Goal: Information Seeking & Learning: Learn about a topic

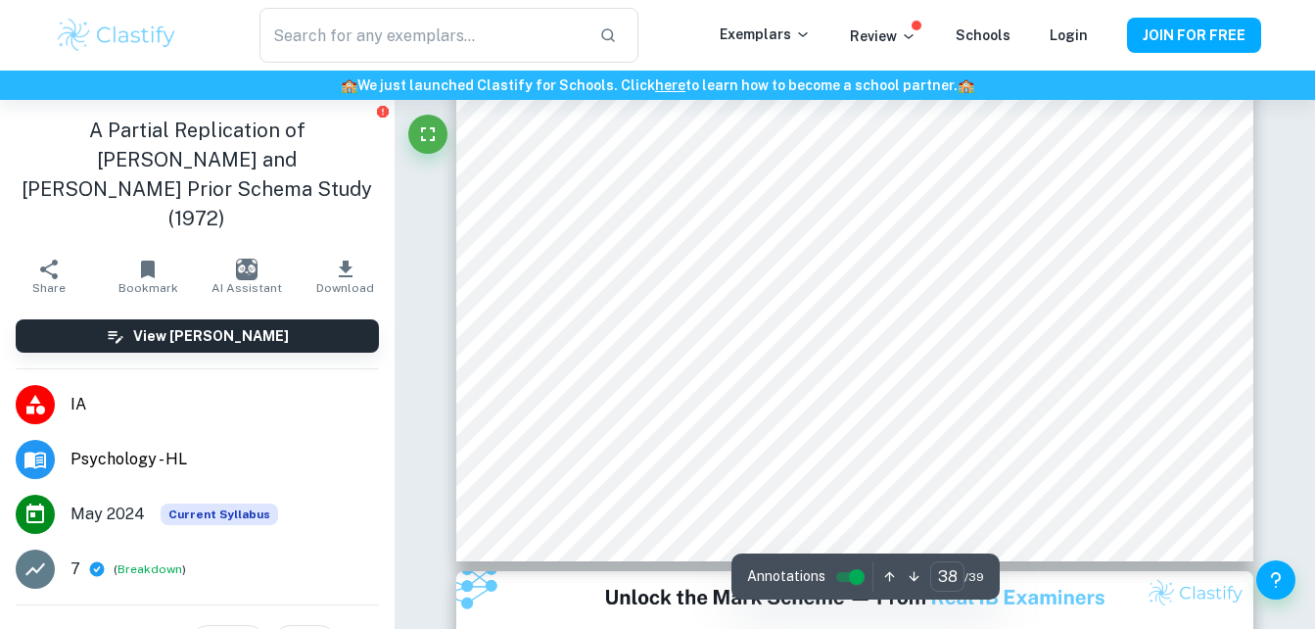
scroll to position [43690, 0]
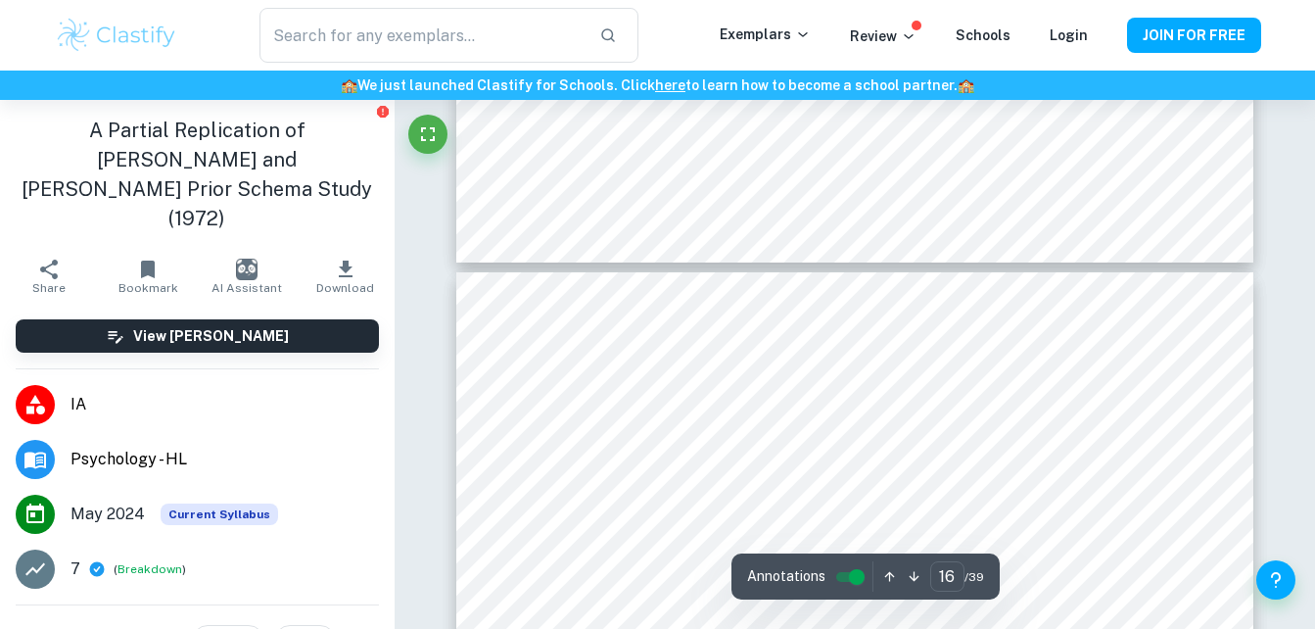
type input "17"
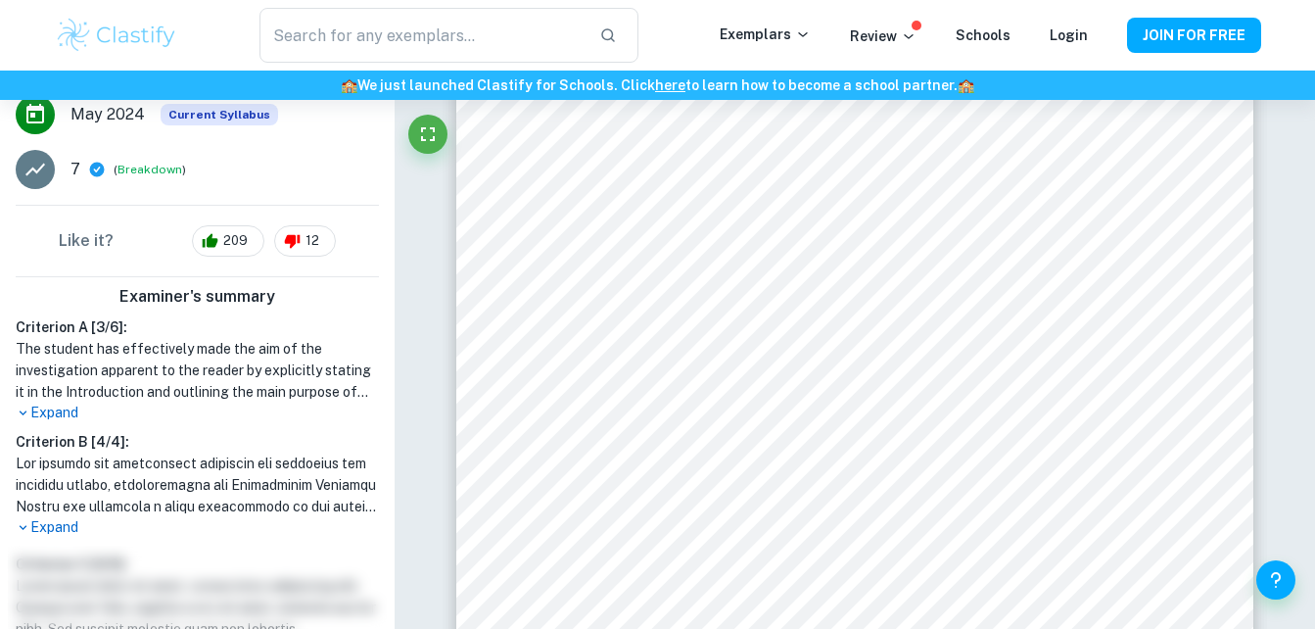
scroll to position [390, 0]
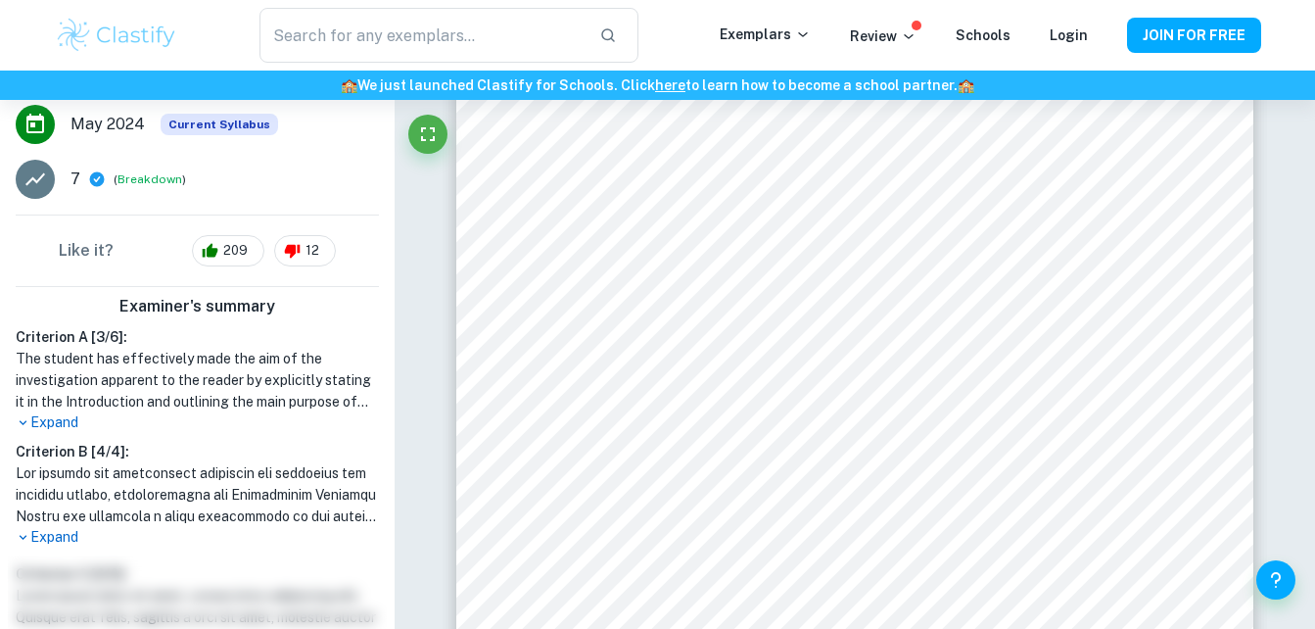
click at [63, 412] on p "Expand" at bounding box center [197, 422] width 363 height 21
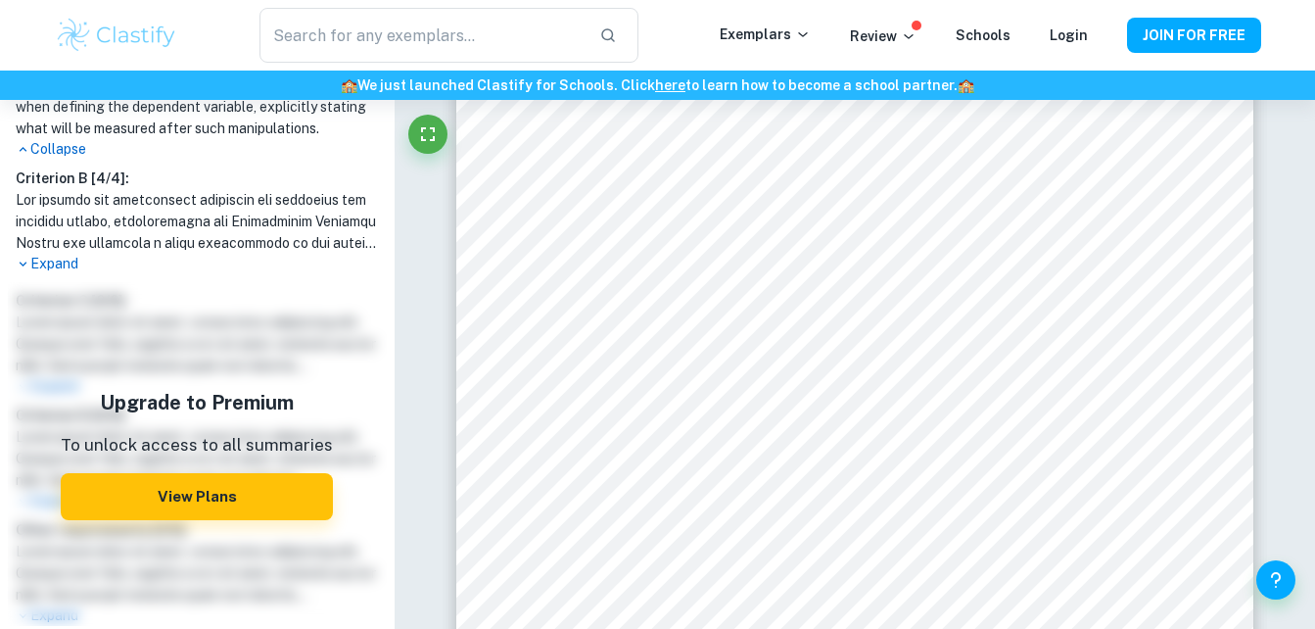
scroll to position [965, 0]
click at [137, 473] on button "View Plans" at bounding box center [197, 496] width 272 height 47
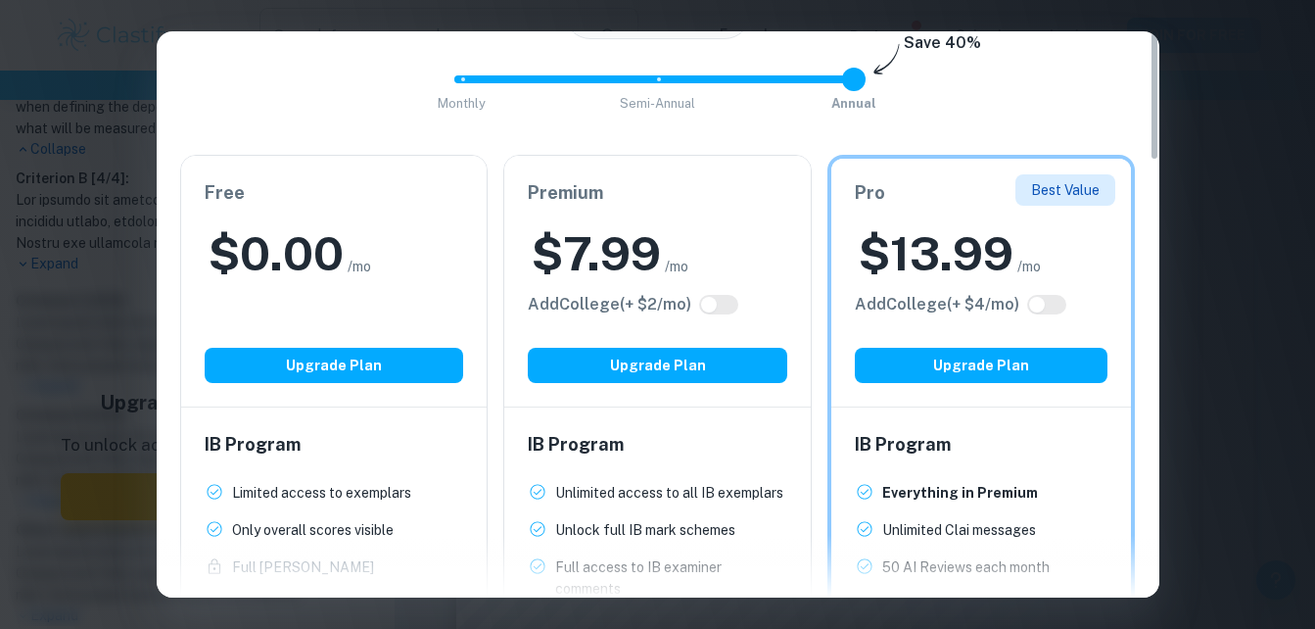
scroll to position [0, 0]
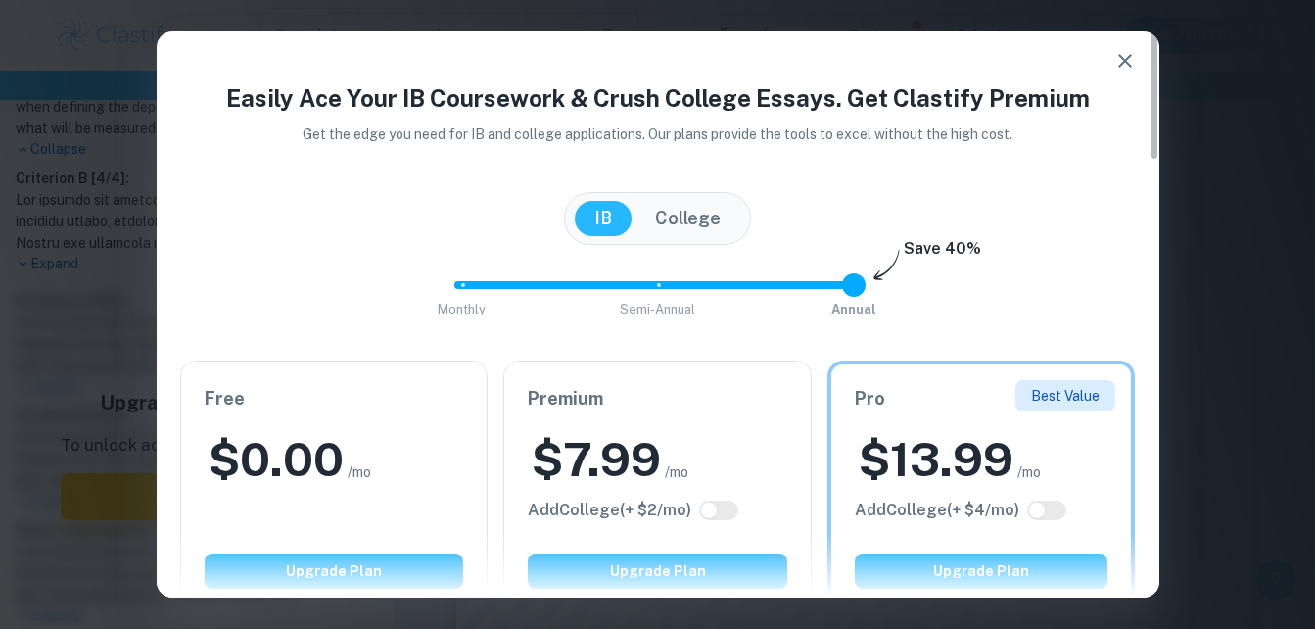
type input "1"
drag, startPoint x: 862, startPoint y: 295, endPoint x: 634, endPoint y: 334, distance: 231.6
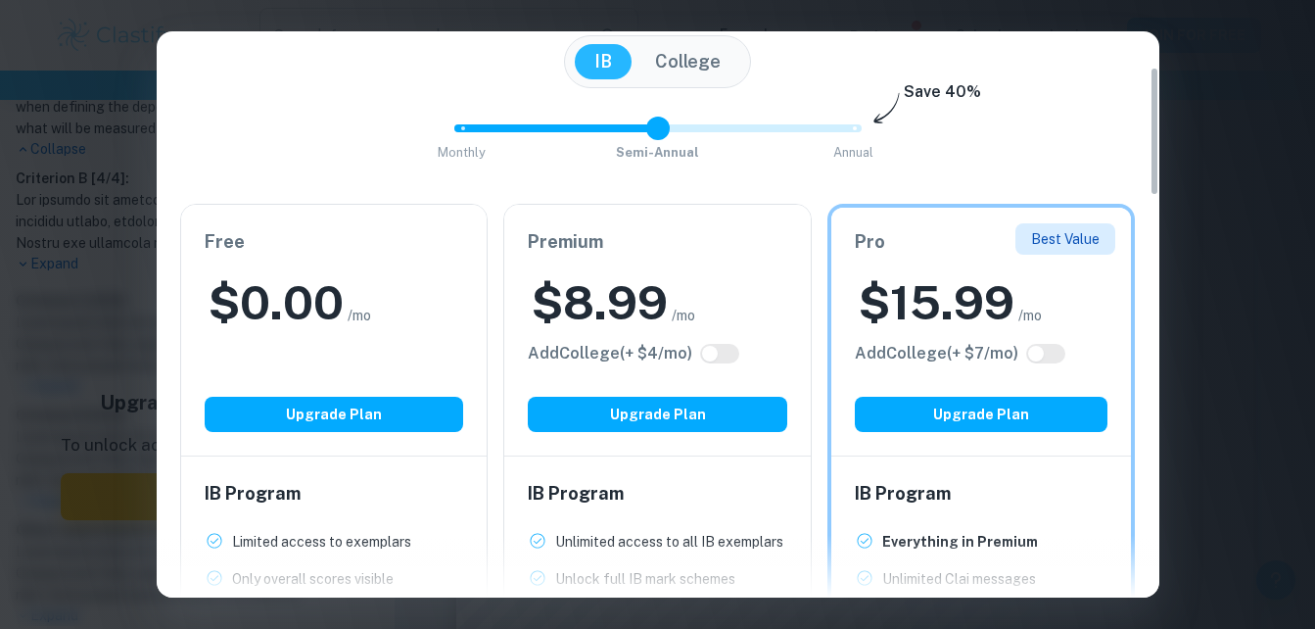
scroll to position [158, 0]
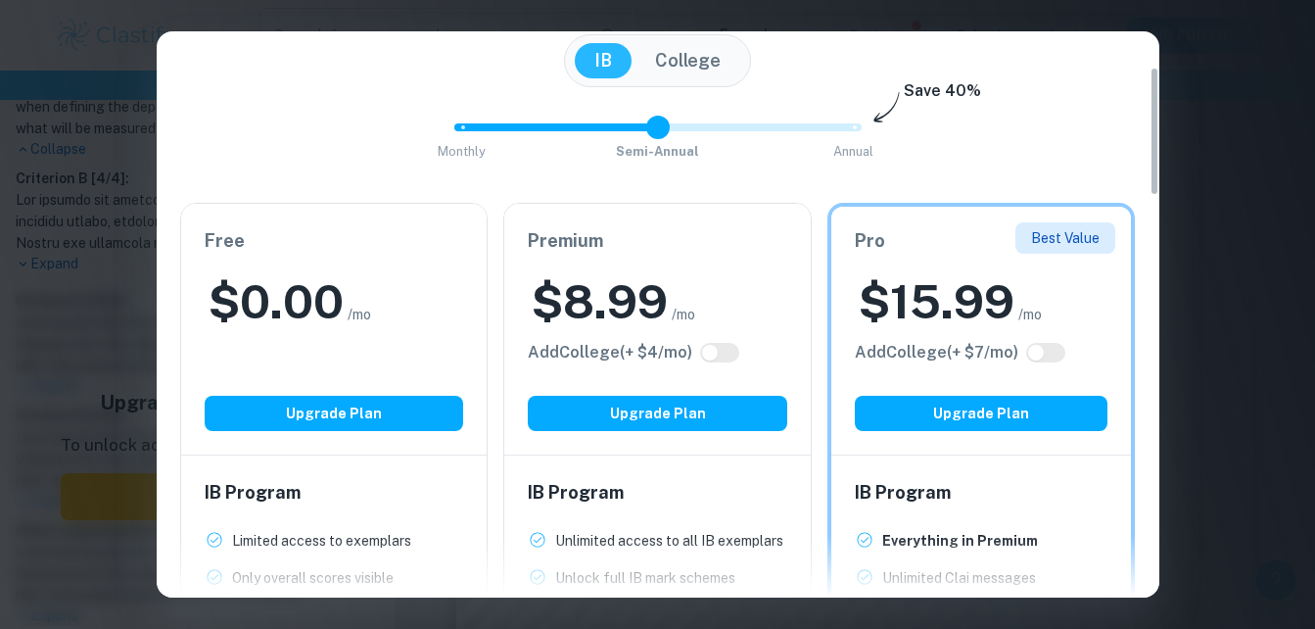
click at [695, 308] on span "/mo" at bounding box center [684, 315] width 24 height 22
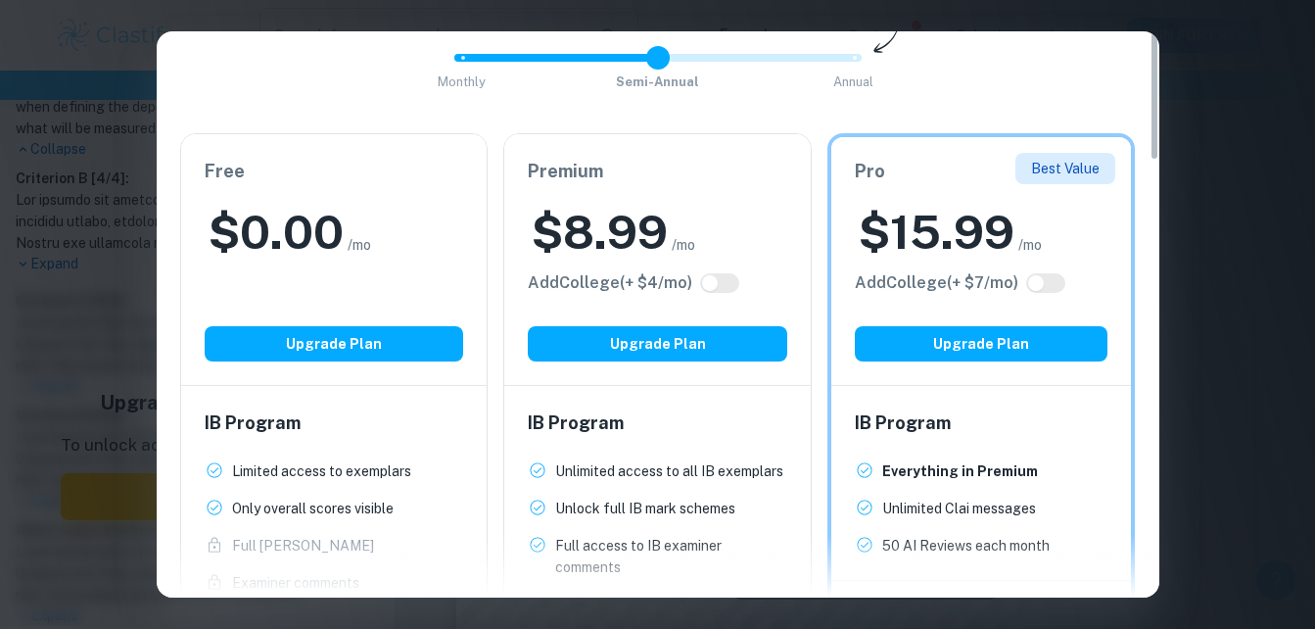
scroll to position [0, 0]
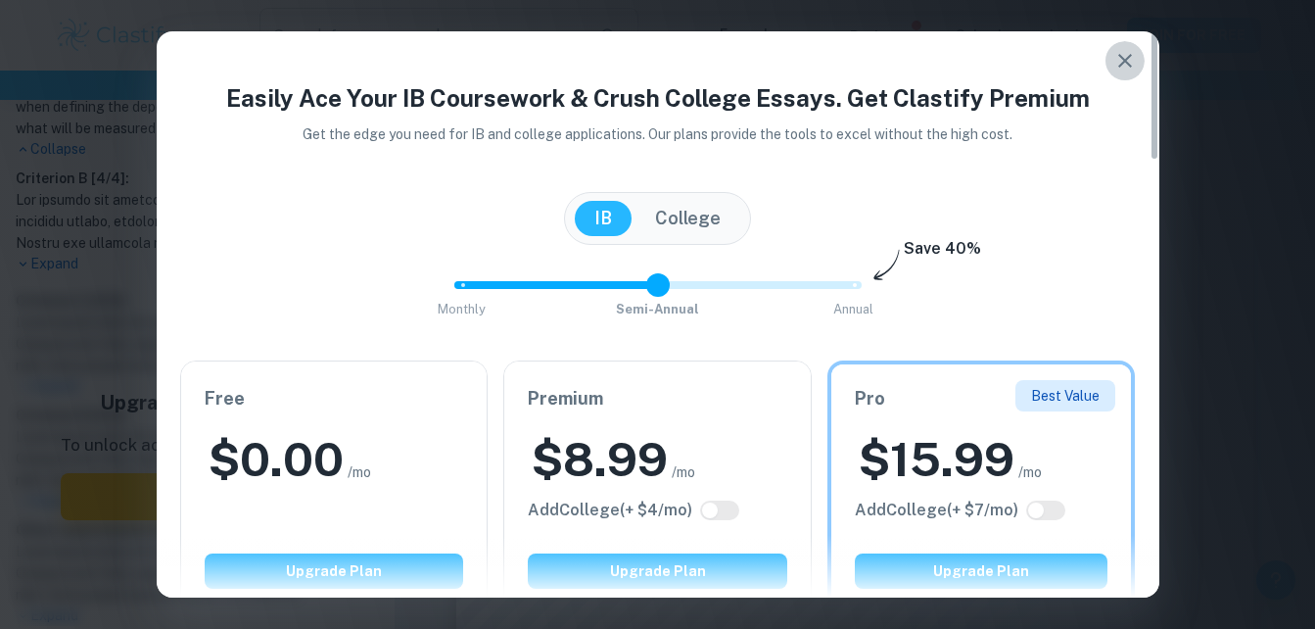
click at [1121, 63] on icon "button" at bounding box center [1126, 61] width 24 height 24
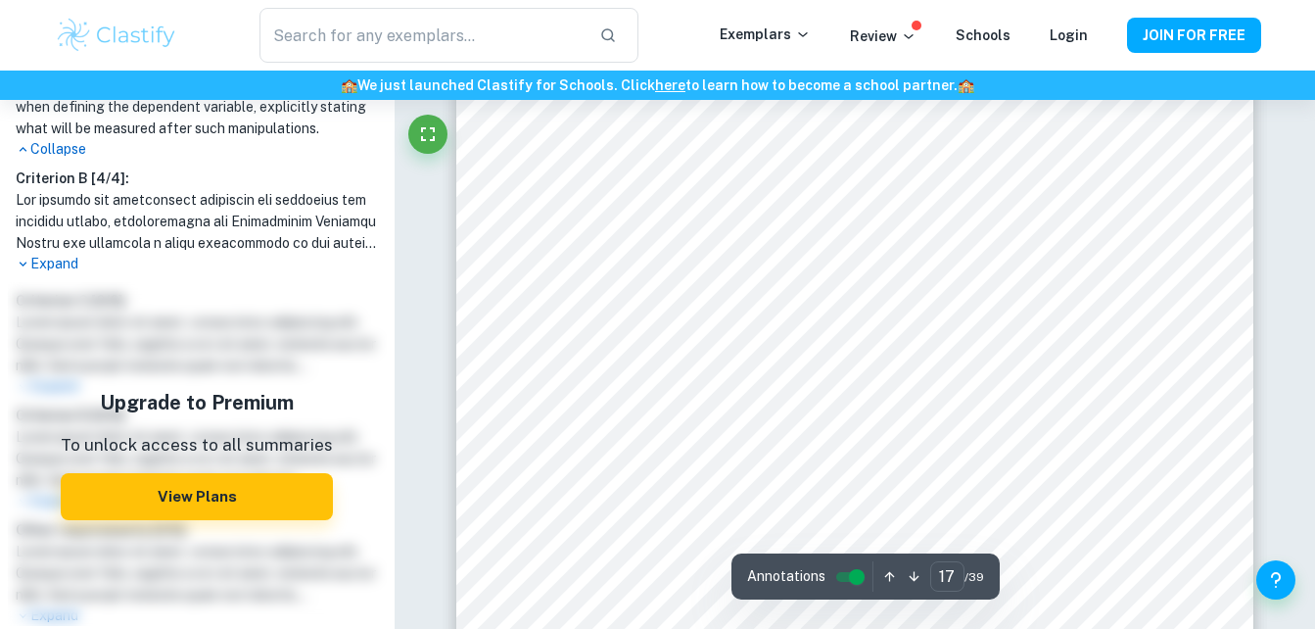
scroll to position [18833, 0]
click at [1084, 38] on link "Login" at bounding box center [1069, 35] width 38 height 16
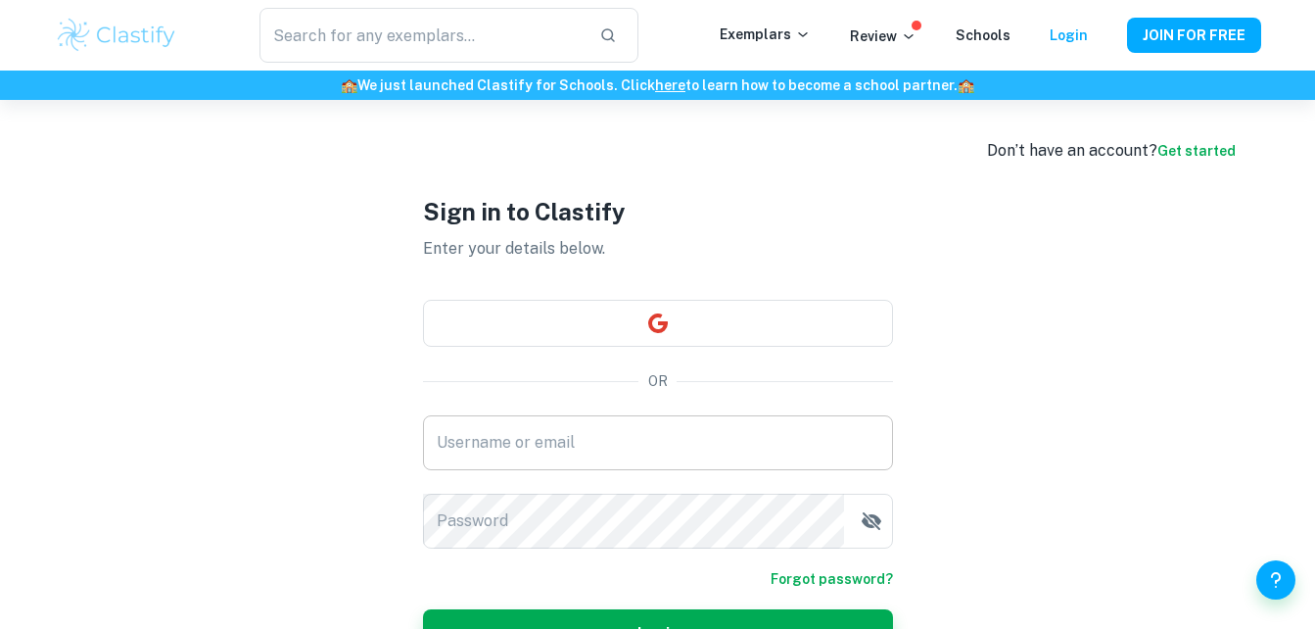
click at [670, 448] on input "Username or email" at bounding box center [658, 442] width 470 height 55
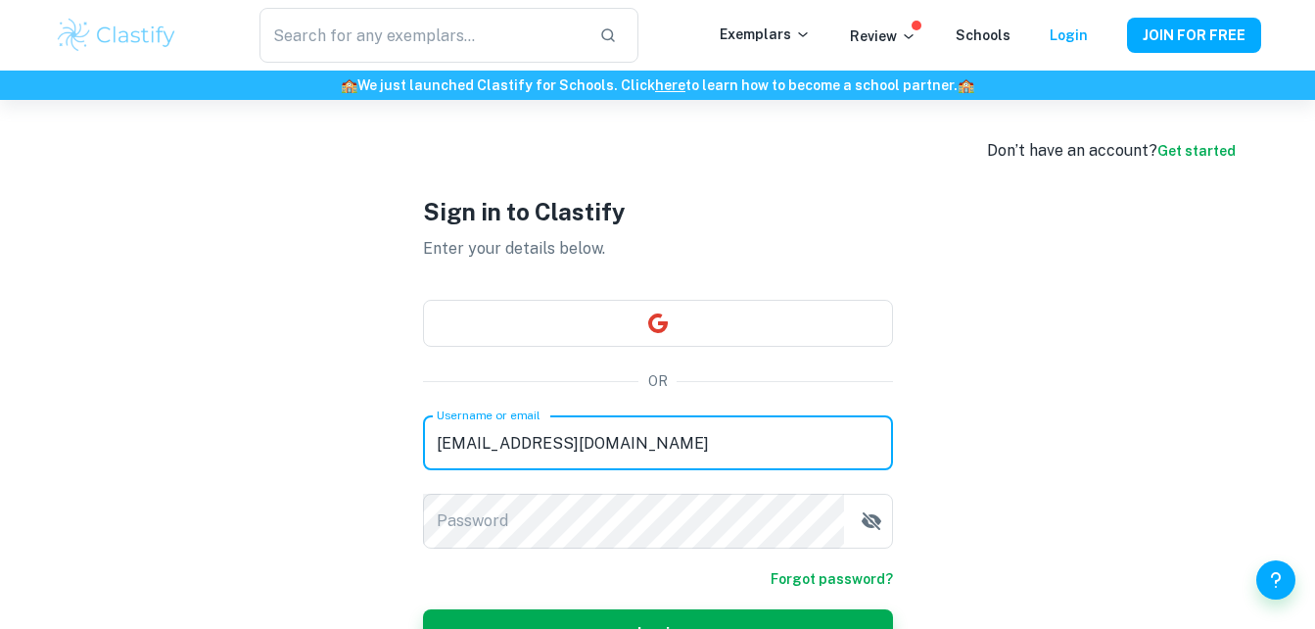
type input "[EMAIL_ADDRESS][DOMAIN_NAME]"
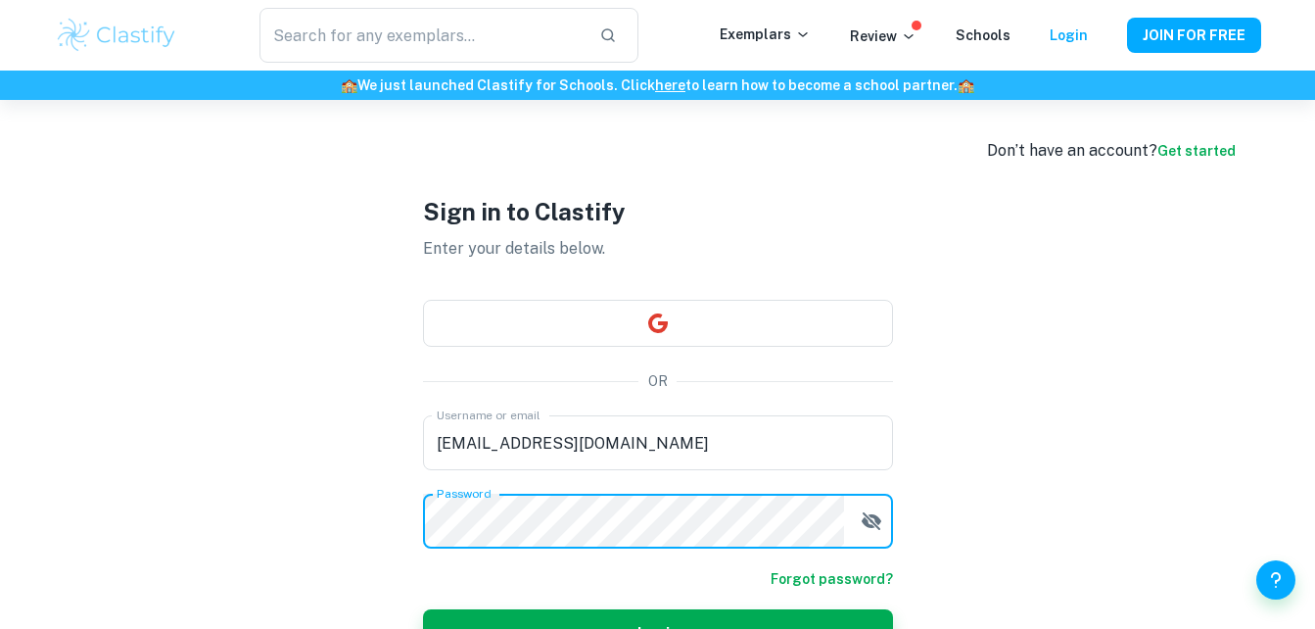
click at [423, 609] on button "Login" at bounding box center [658, 632] width 470 height 47
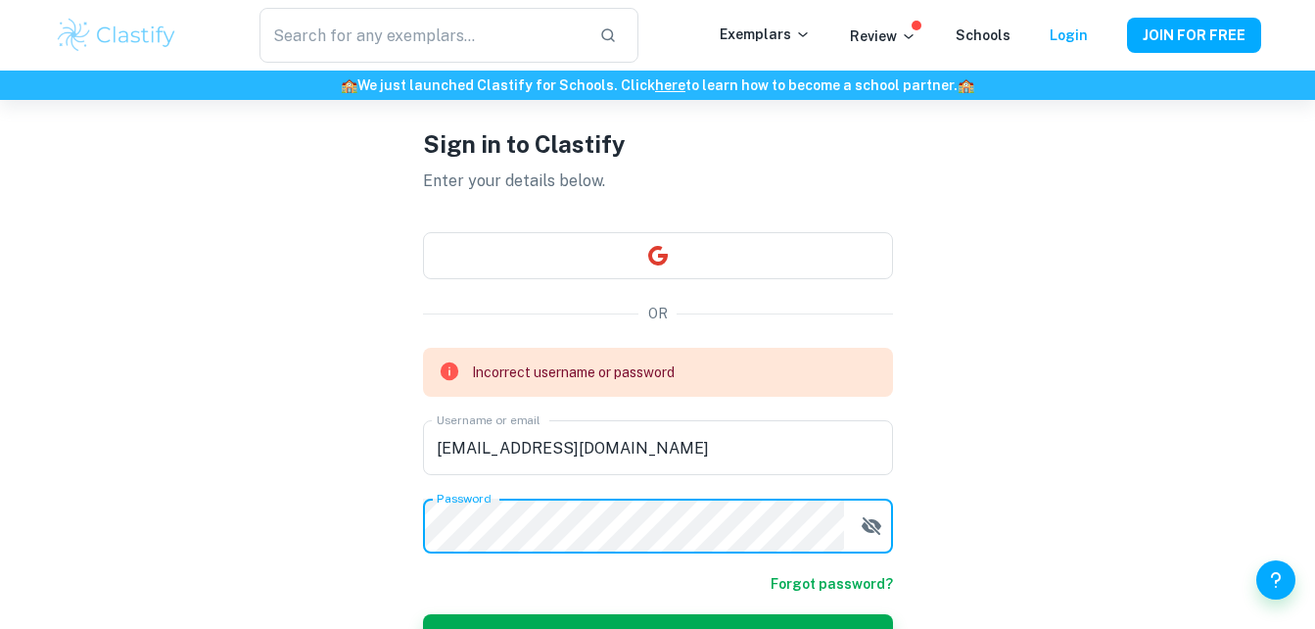
scroll to position [70, 0]
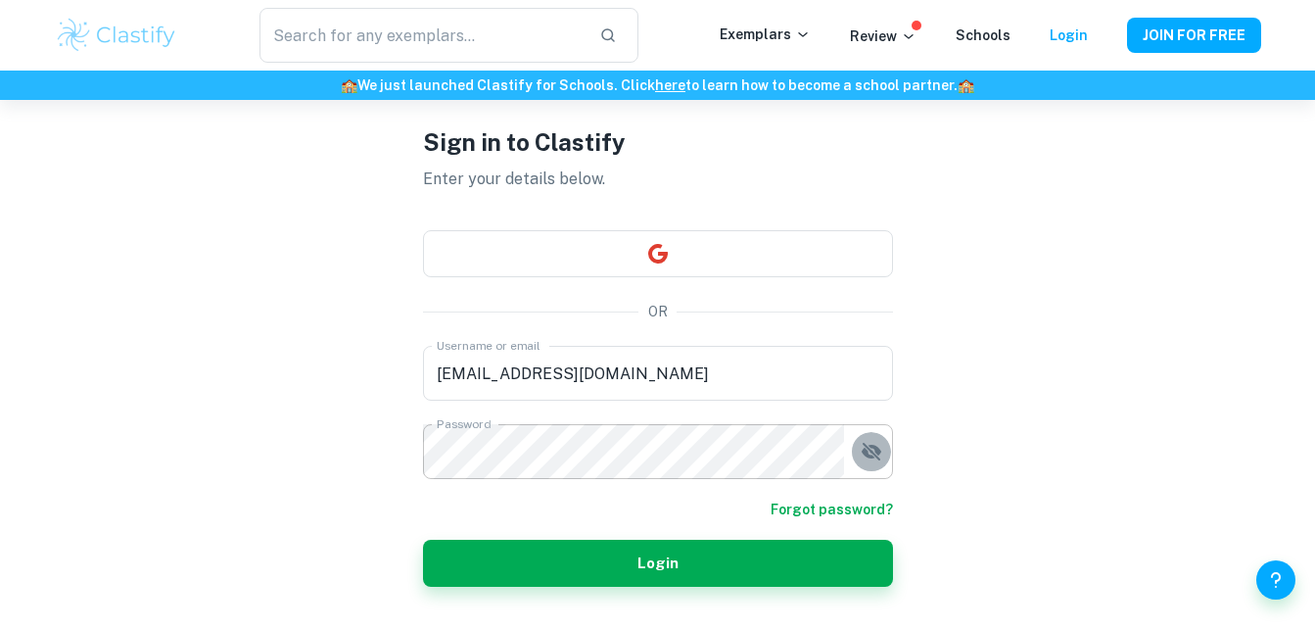
click at [875, 446] on icon "button" at bounding box center [871, 452] width 20 height 18
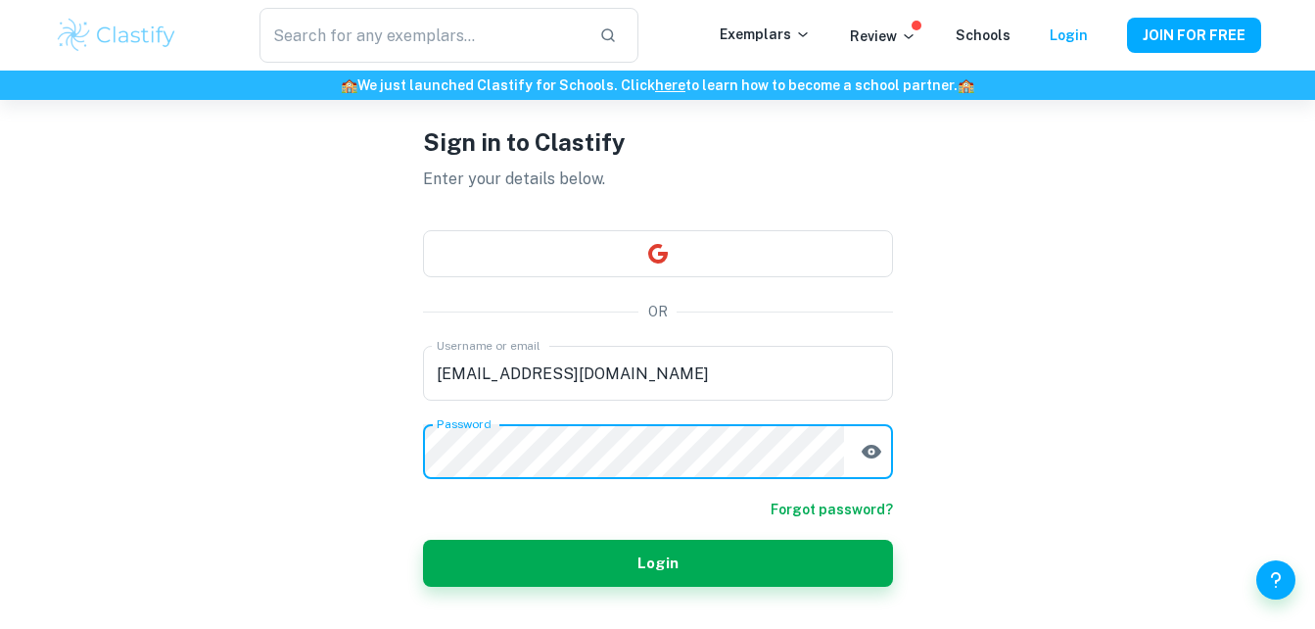
click at [423, 540] on button "Login" at bounding box center [658, 563] width 470 height 47
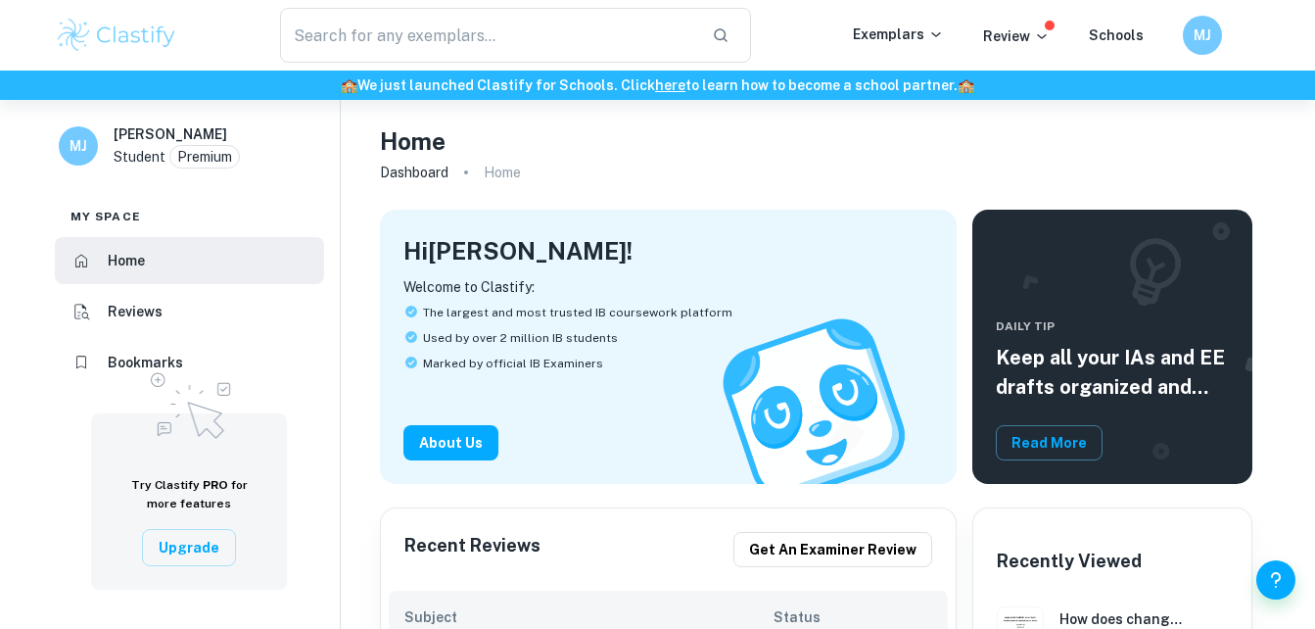
click at [137, 45] on img at bounding box center [117, 35] width 124 height 39
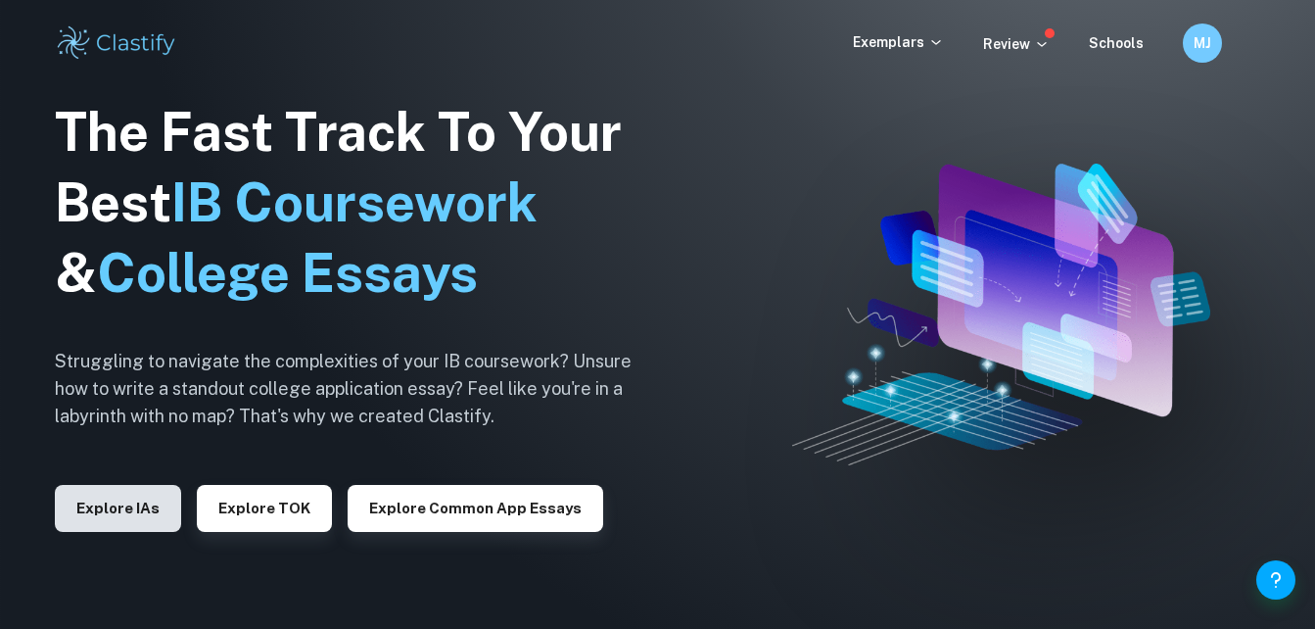
click at [131, 520] on button "Explore IAs" at bounding box center [118, 508] width 126 height 47
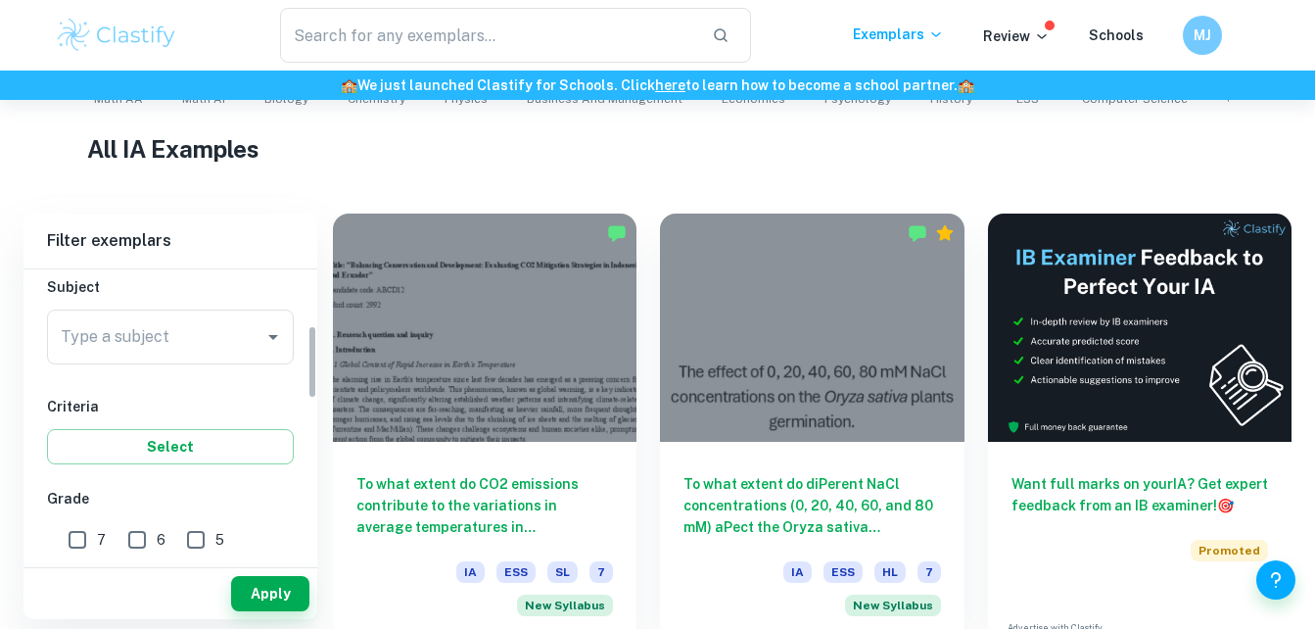
scroll to position [218, 0]
click at [216, 349] on input "Type a subject" at bounding box center [156, 336] width 200 height 37
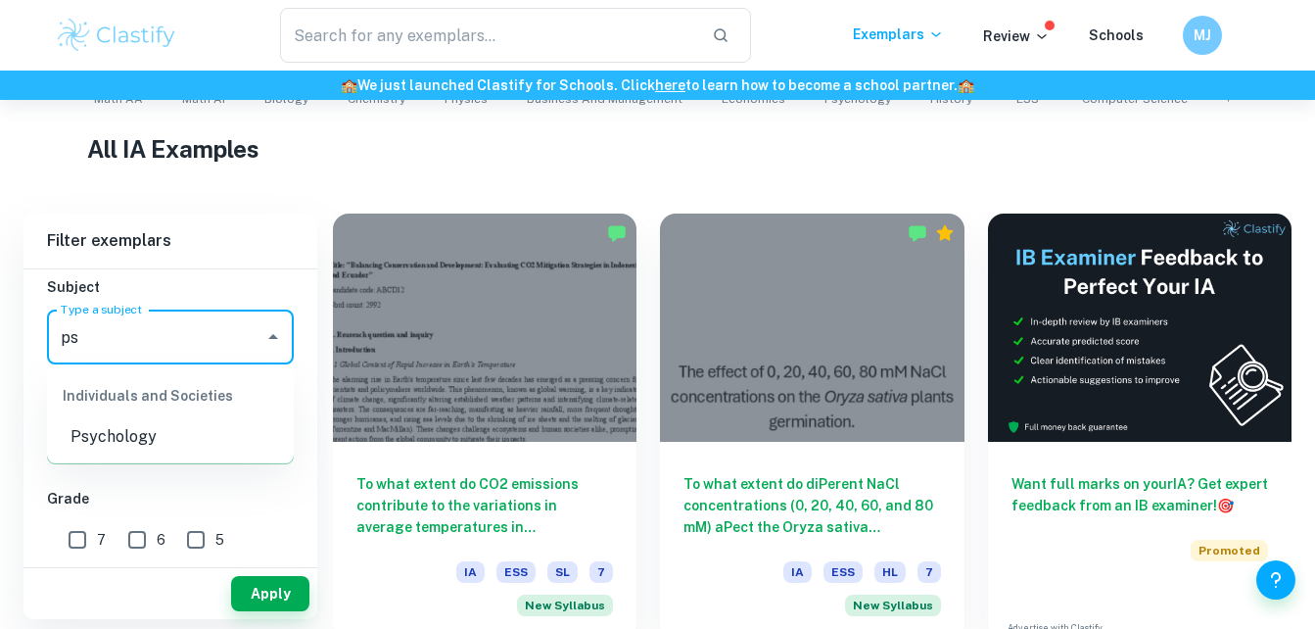
click at [169, 438] on li "Psychology" at bounding box center [170, 436] width 247 height 35
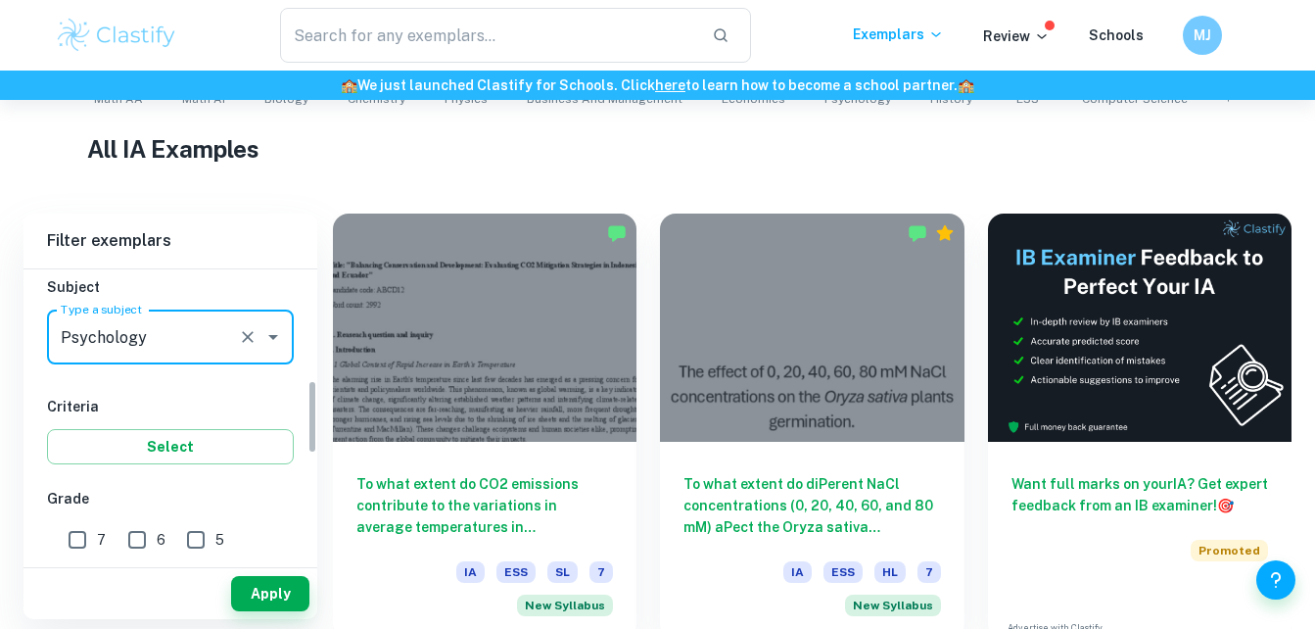
scroll to position [491, 0]
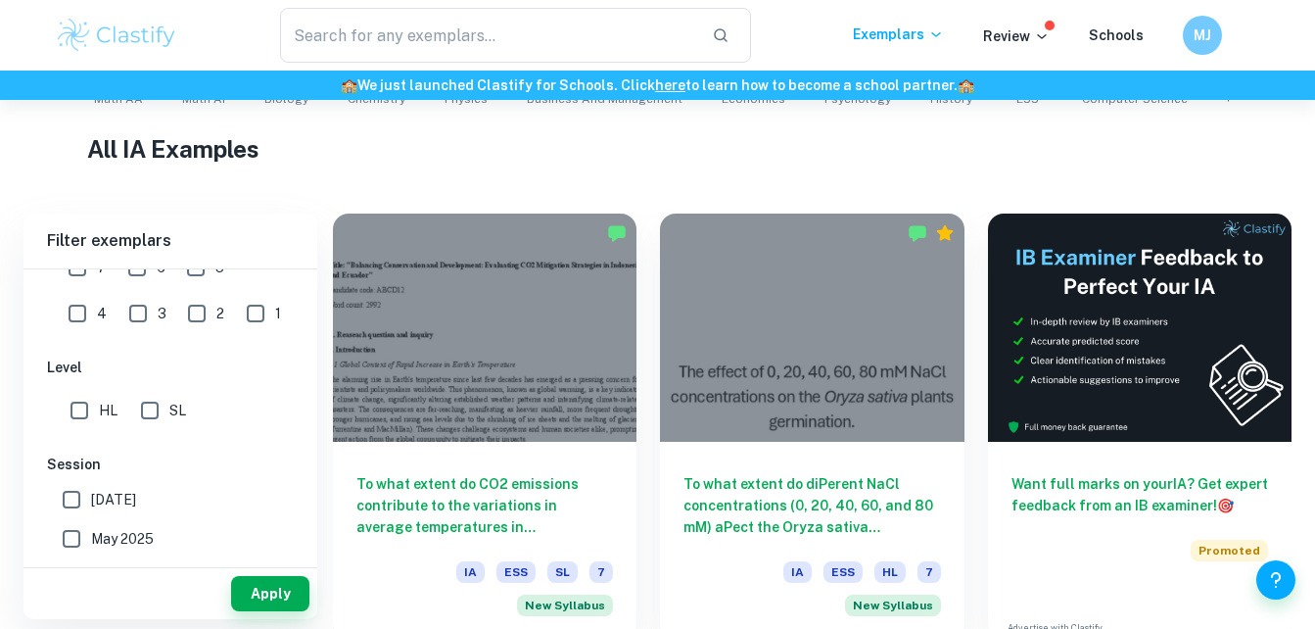
type input "Psychology"
click at [98, 509] on span "[DATE]" at bounding box center [113, 500] width 45 height 22
click at [91, 509] on input "[DATE]" at bounding box center [71, 499] width 39 height 39
checkbox input "true"
click at [114, 537] on span "May 2025" at bounding box center [122, 539] width 63 height 22
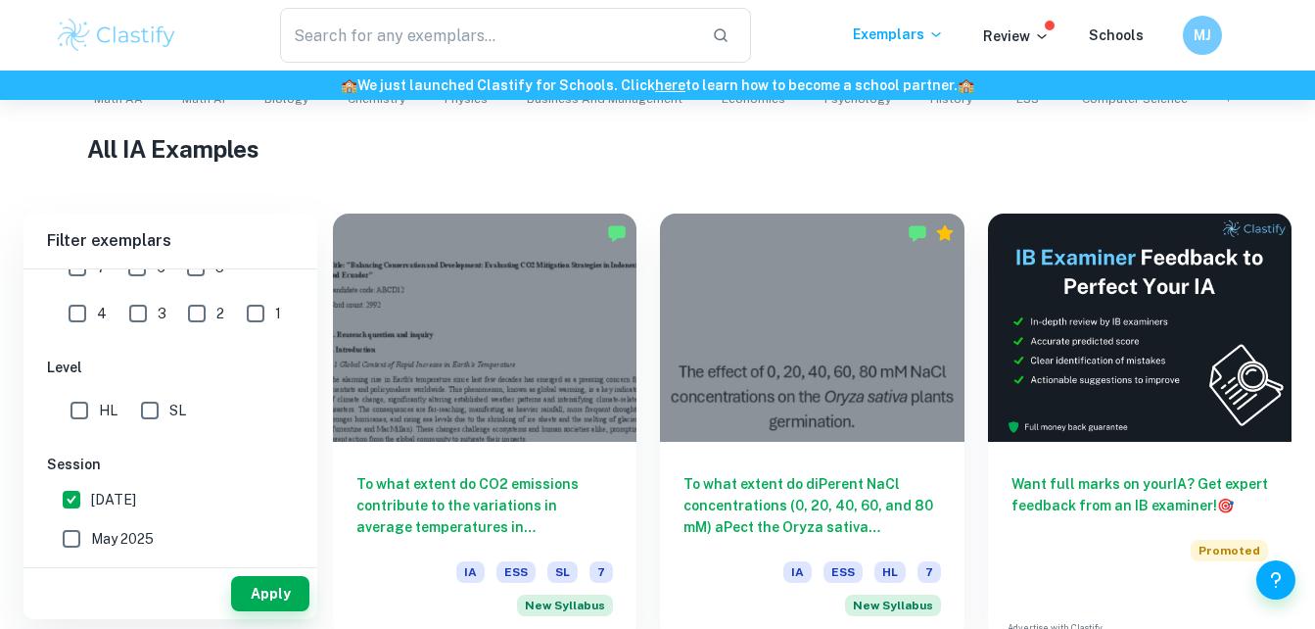
click at [91, 537] on input "May 2025" at bounding box center [71, 538] width 39 height 39
checkbox input "true"
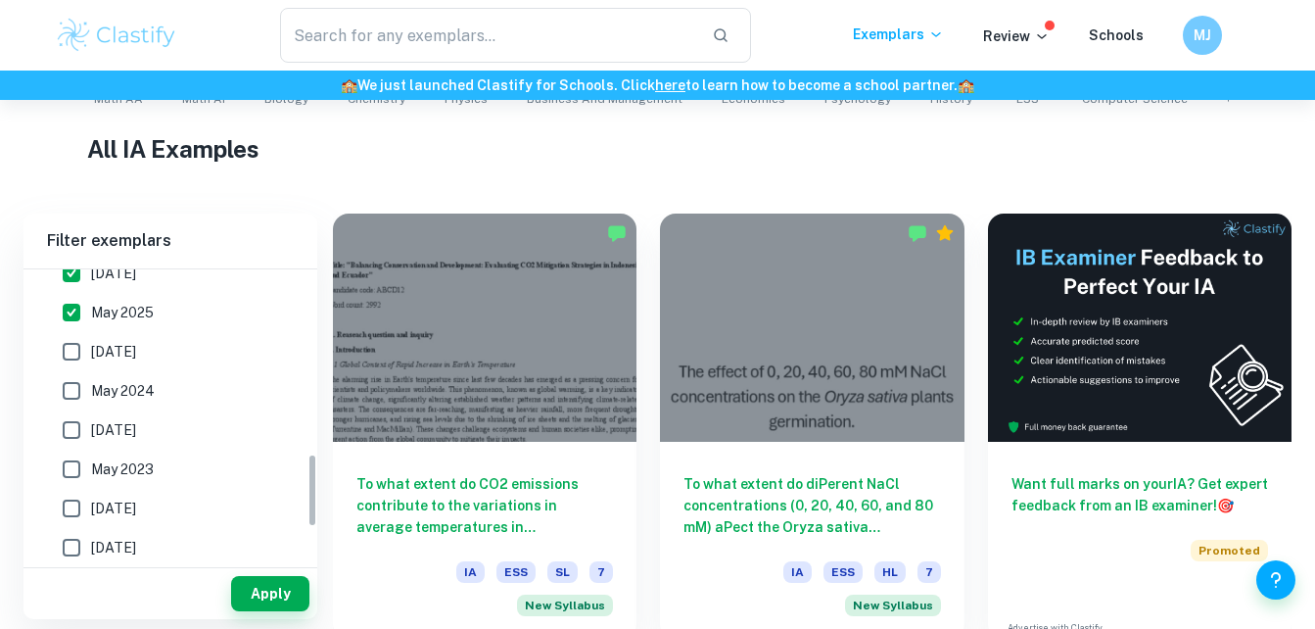
scroll to position [717, 0]
click at [136, 355] on span "[DATE]" at bounding box center [113, 352] width 45 height 22
click at [91, 355] on input "[DATE]" at bounding box center [71, 351] width 39 height 39
checkbox input "true"
click at [136, 383] on span "May 2024" at bounding box center [123, 391] width 64 height 22
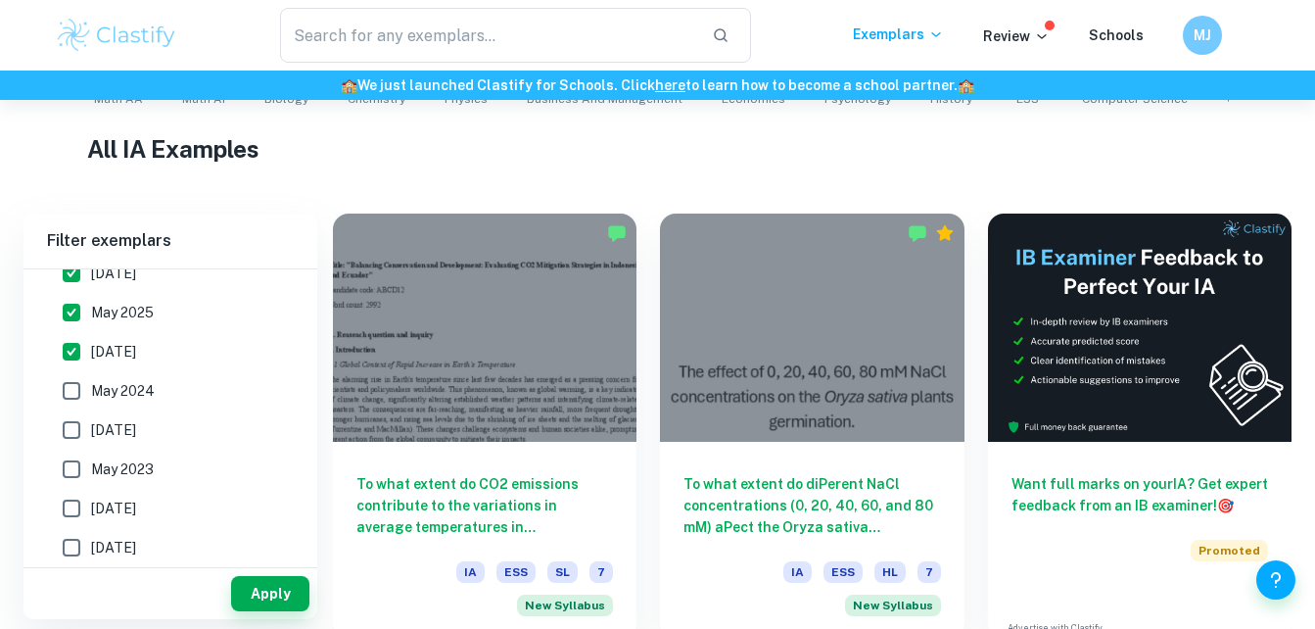
click at [91, 383] on input "May 2024" at bounding box center [71, 390] width 39 height 39
checkbox input "true"
click at [136, 423] on span "[DATE]" at bounding box center [113, 430] width 45 height 22
click at [91, 423] on input "[DATE]" at bounding box center [71, 429] width 39 height 39
checkbox input "true"
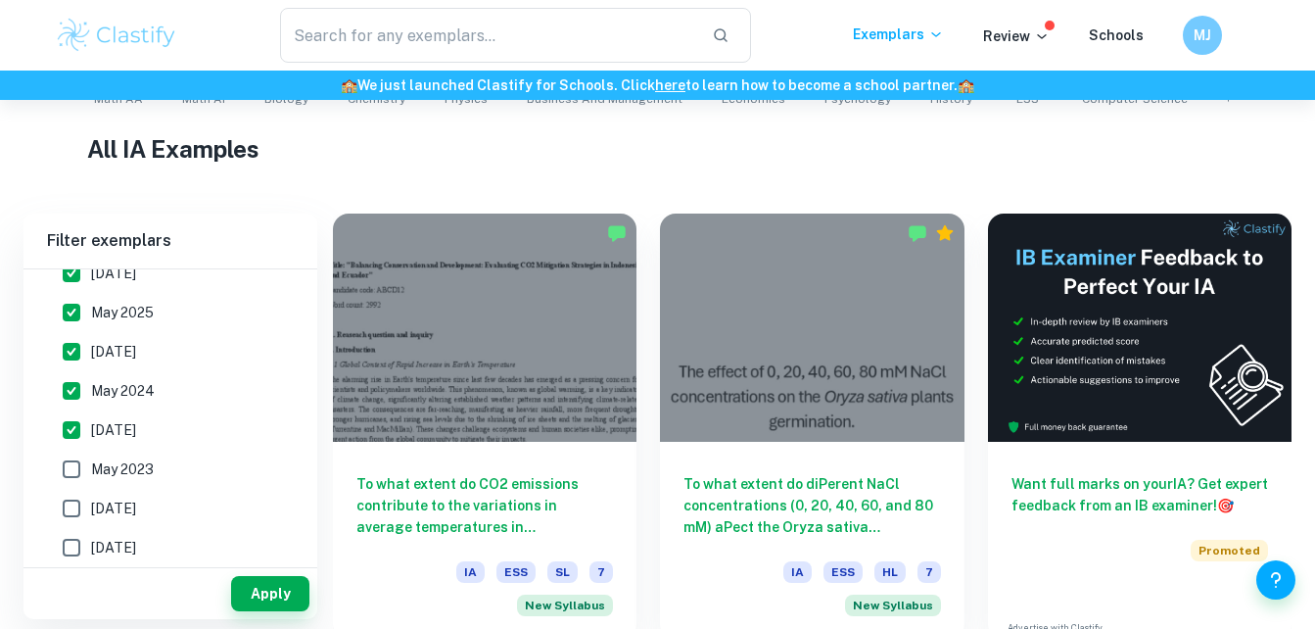
click at [135, 479] on span "May 2023" at bounding box center [122, 469] width 63 height 22
click at [91, 479] on input "May 2023" at bounding box center [71, 469] width 39 height 39
checkbox input "true"
click at [136, 509] on span "[DATE]" at bounding box center [113, 509] width 45 height 22
click at [91, 509] on input "[DATE]" at bounding box center [71, 508] width 39 height 39
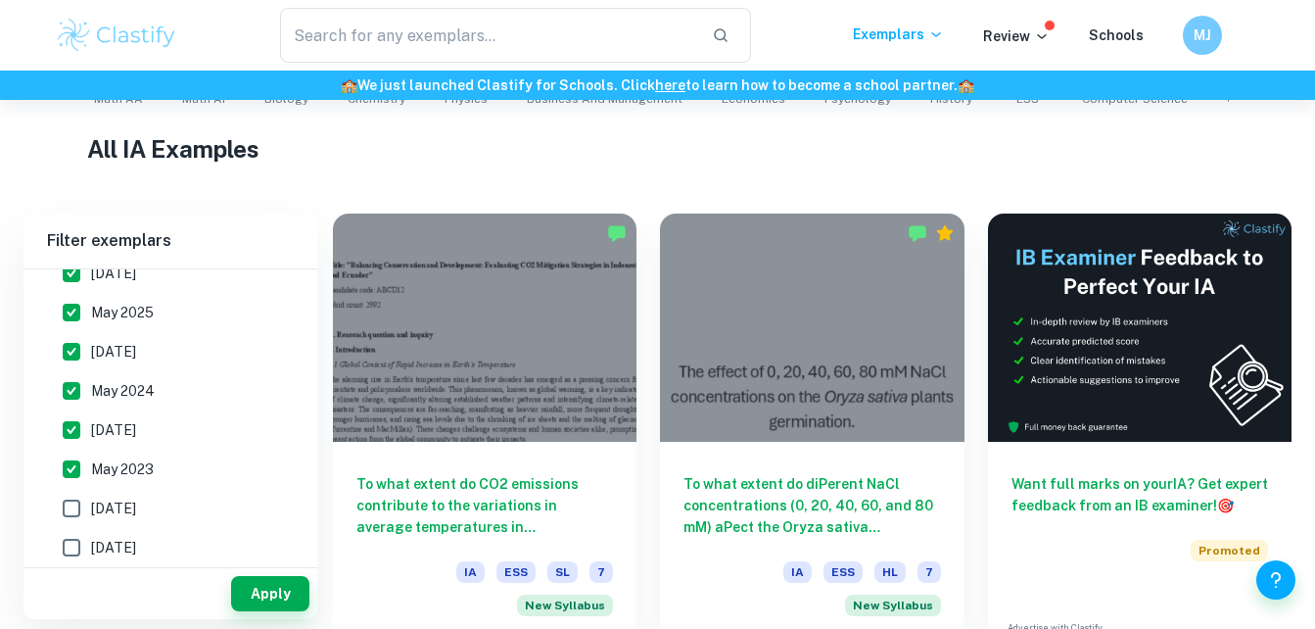
checkbox input "true"
click at [136, 557] on span "[DATE]" at bounding box center [113, 548] width 45 height 22
click at [91, 557] on input "[DATE]" at bounding box center [71, 547] width 39 height 39
checkbox input "true"
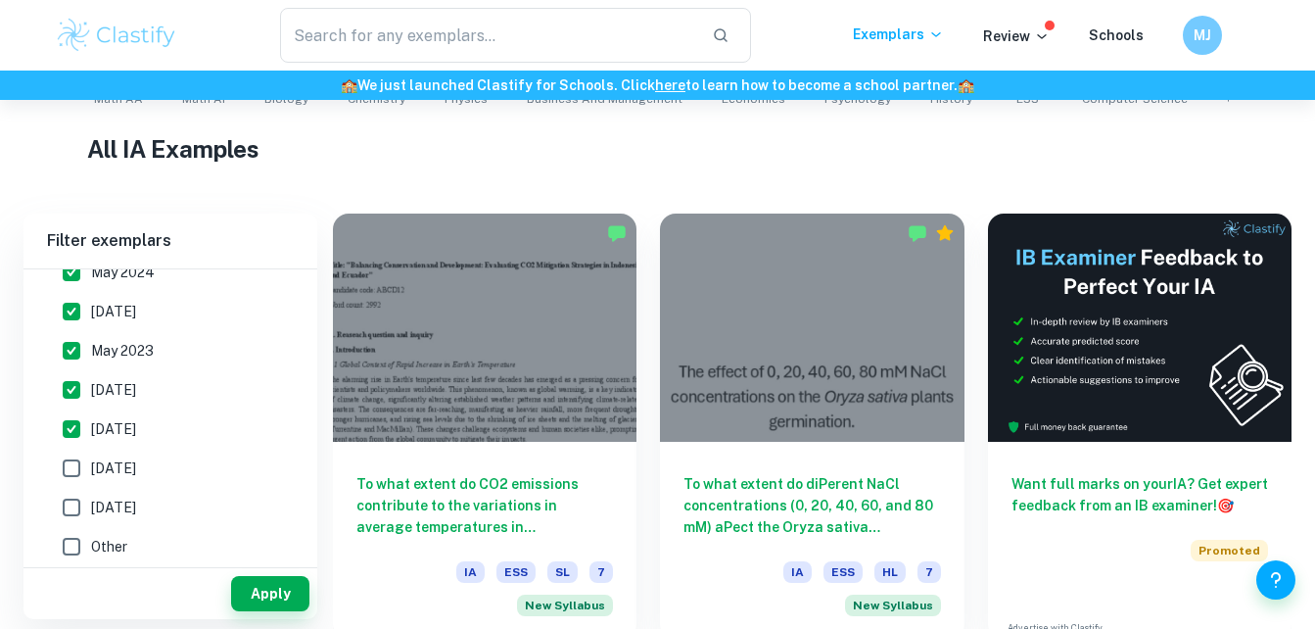
click at [169, 481] on label "[DATE]" at bounding box center [165, 468] width 226 height 39
click at [91, 481] on input "[DATE]" at bounding box center [71, 468] width 39 height 39
checkbox input "true"
click at [136, 501] on span "[DATE]" at bounding box center [113, 508] width 45 height 22
click at [91, 501] on input "[DATE]" at bounding box center [71, 507] width 39 height 39
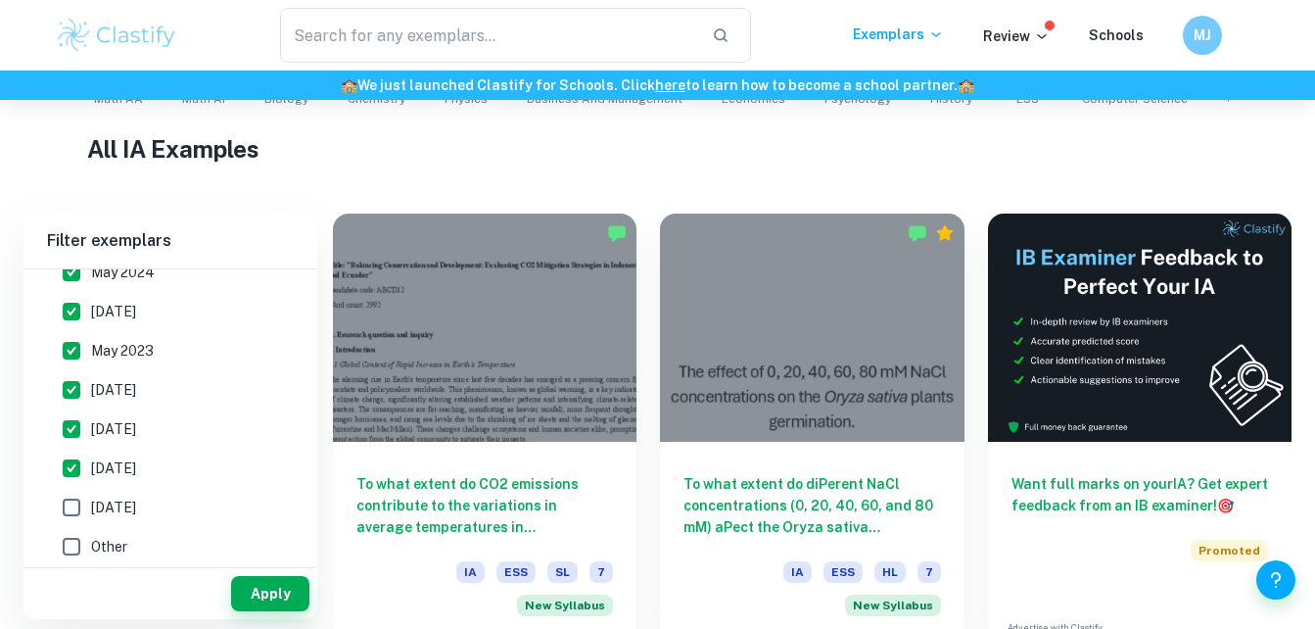
checkbox input "true"
click at [255, 598] on button "Apply" at bounding box center [270, 593] width 78 height 35
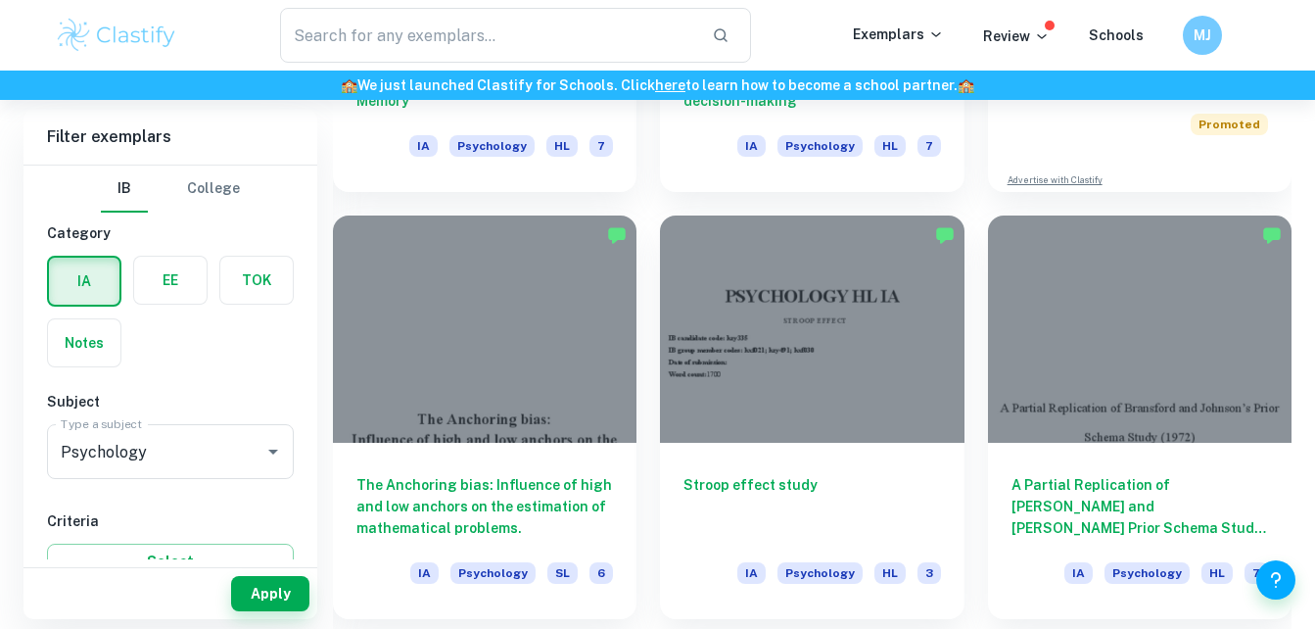
scroll to position [944, 0]
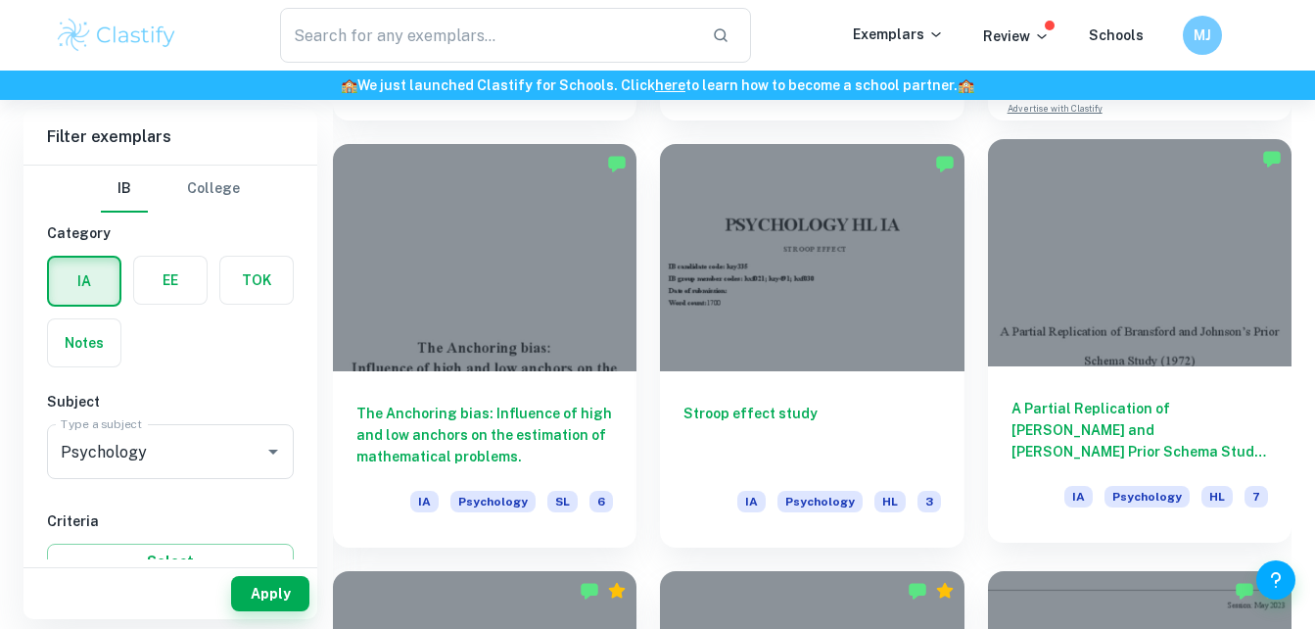
click at [1157, 405] on h6 "A Partial Replication of [PERSON_NAME] and [PERSON_NAME] Prior Schema Study (19…" at bounding box center [1140, 430] width 257 height 65
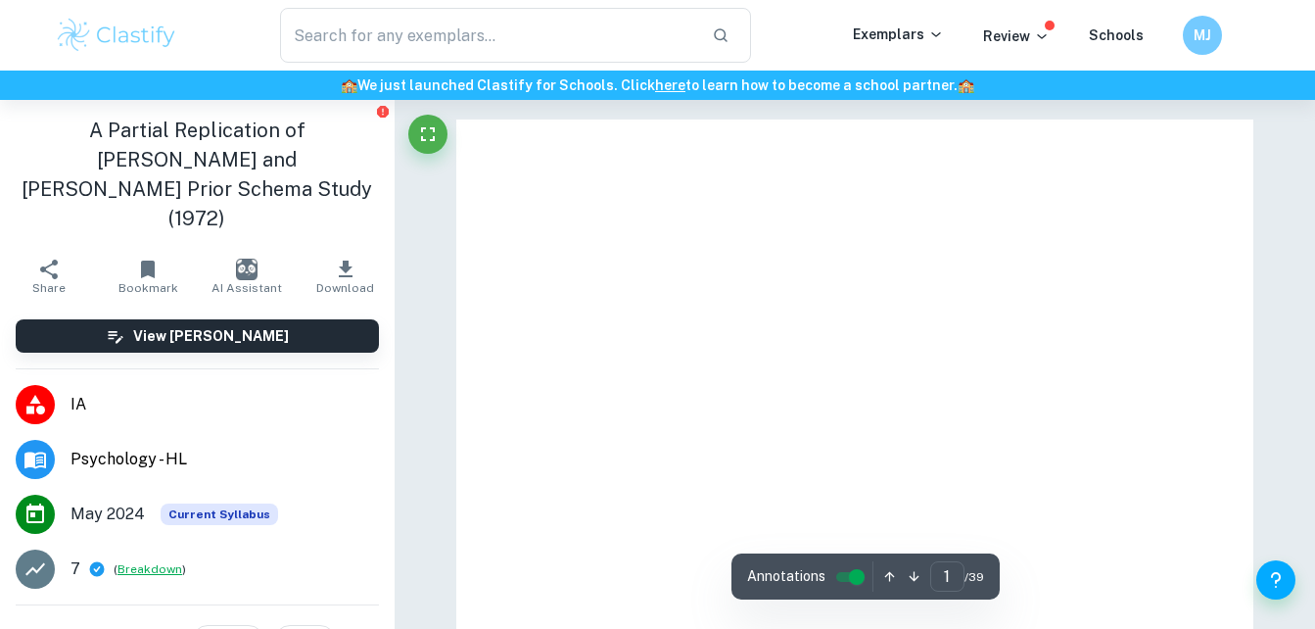
click at [150, 560] on button "Breakdown" at bounding box center [150, 569] width 65 height 18
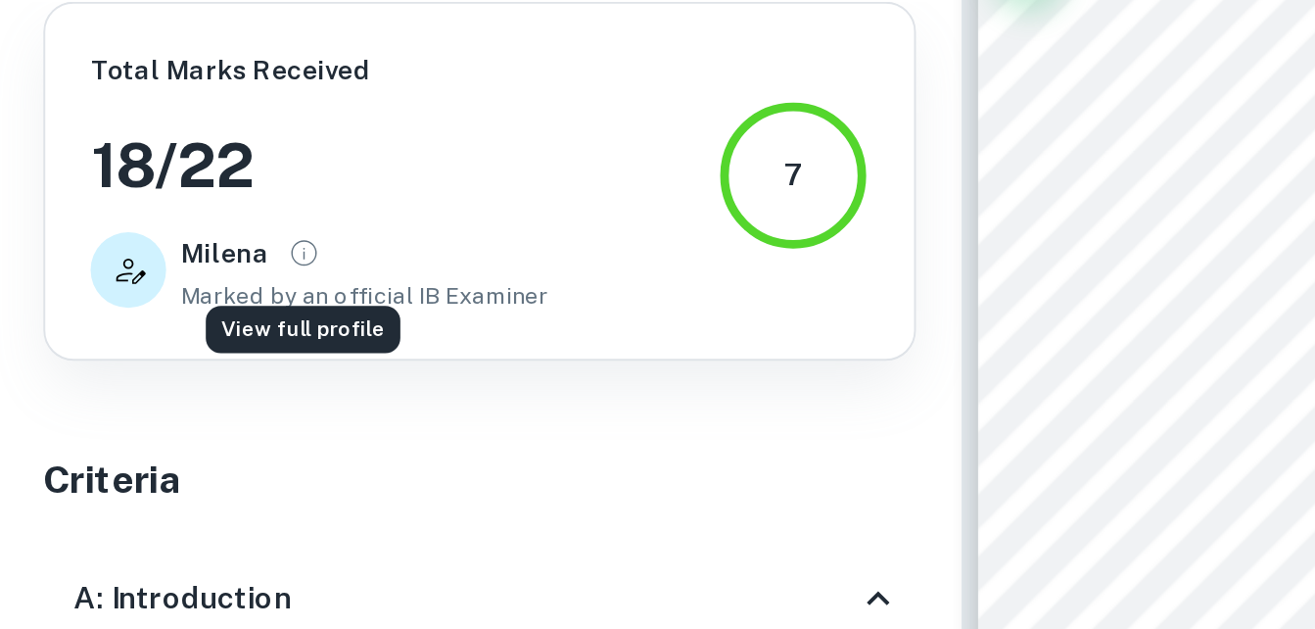
click at [152, 284] on icon "View full profile" at bounding box center [159, 286] width 14 height 14
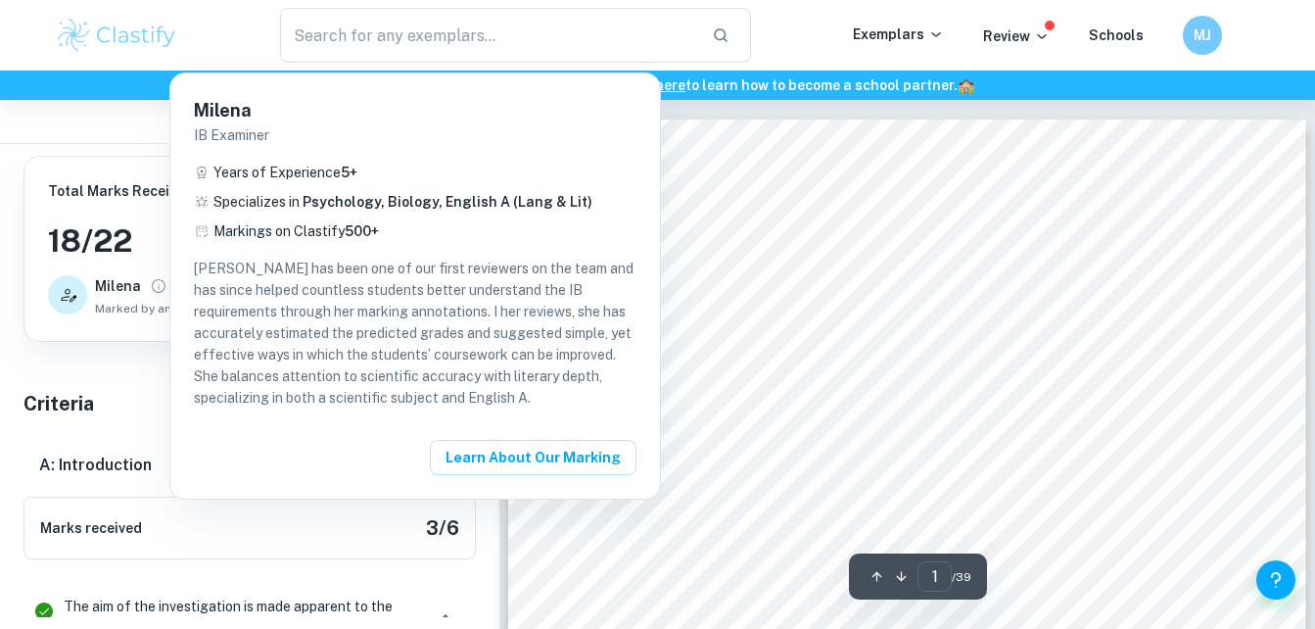
click at [644, 350] on div "Milena IB Examiner Years of Experience 5 + Specializes in Psychology, Biology, …" at bounding box center [415, 285] width 490 height 425
click at [762, 343] on div at bounding box center [657, 314] width 1315 height 629
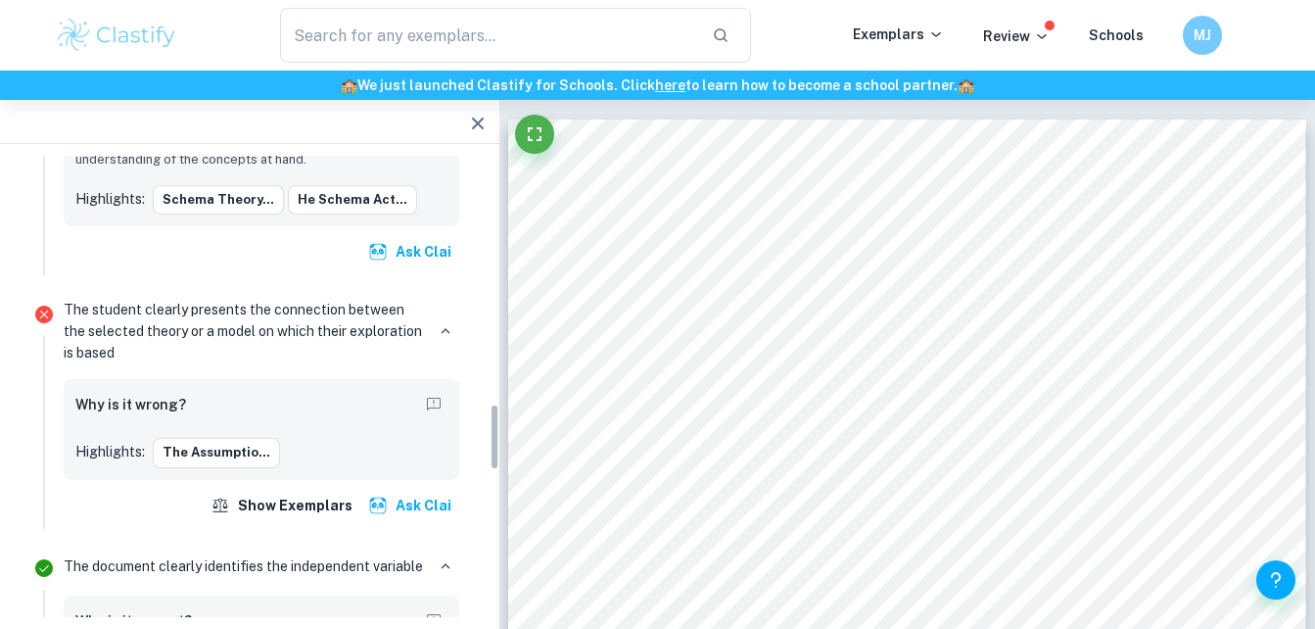
scroll to position [1691, 0]
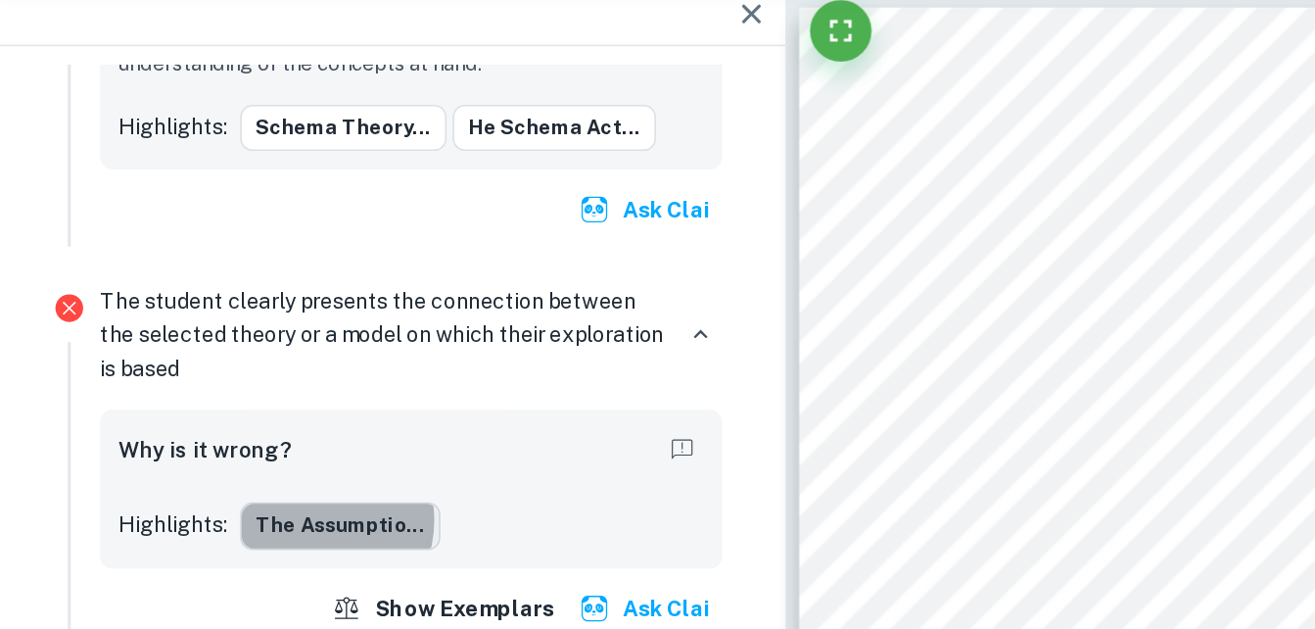
click at [202, 434] on button "The assumptio..." at bounding box center [216, 448] width 127 height 29
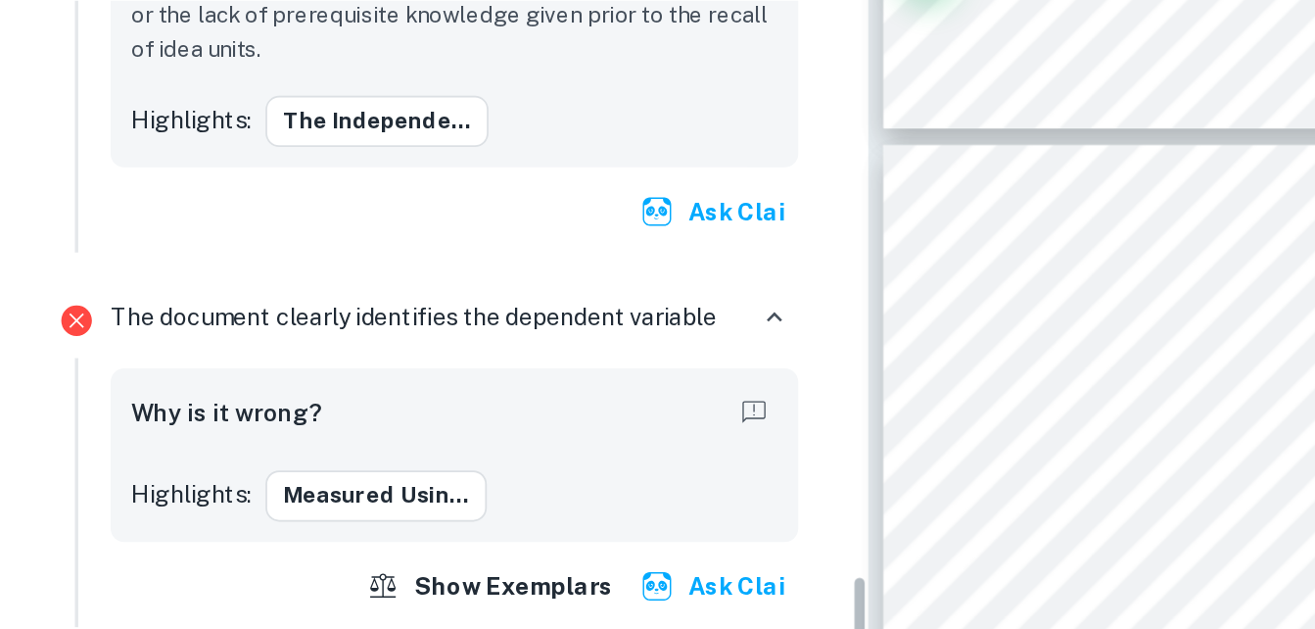
scroll to position [2260, 0]
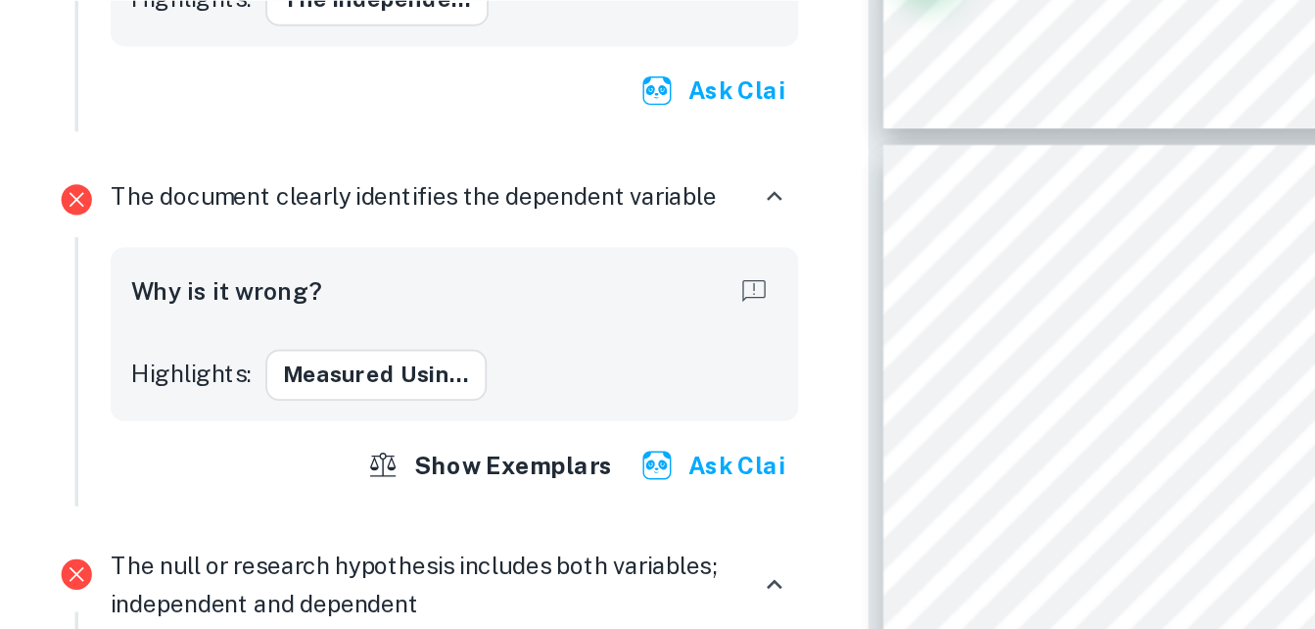
click at [242, 367] on button "measured usin..." at bounding box center [216, 371] width 127 height 29
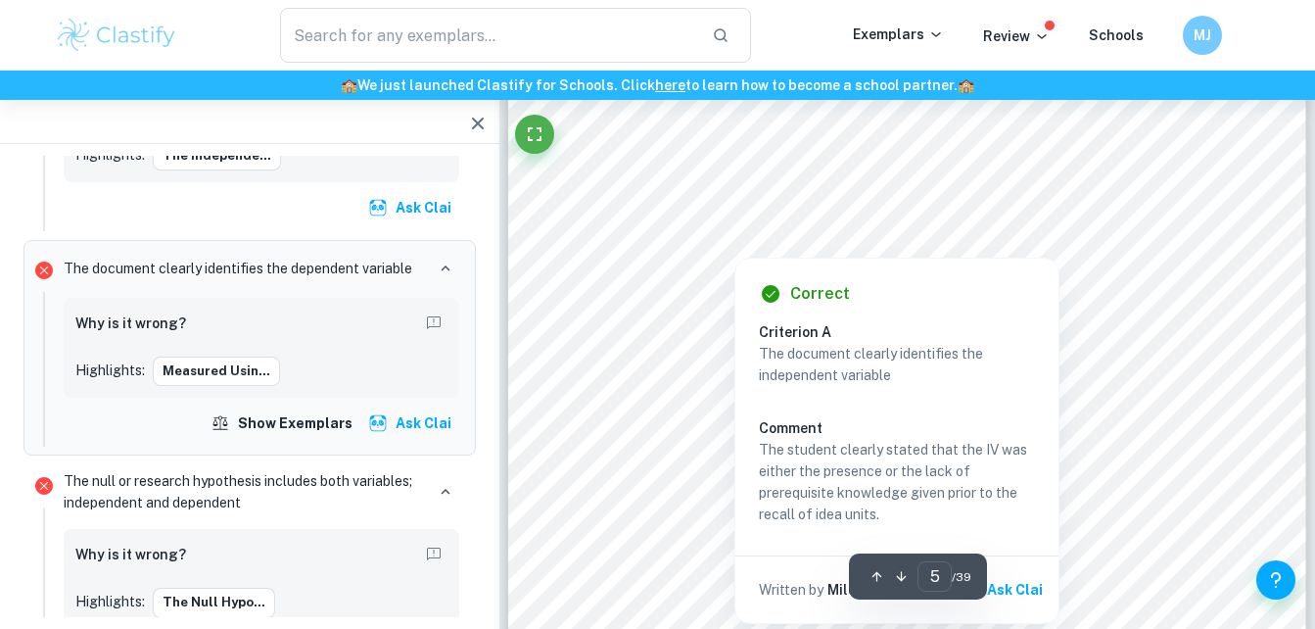
scroll to position [4883, 0]
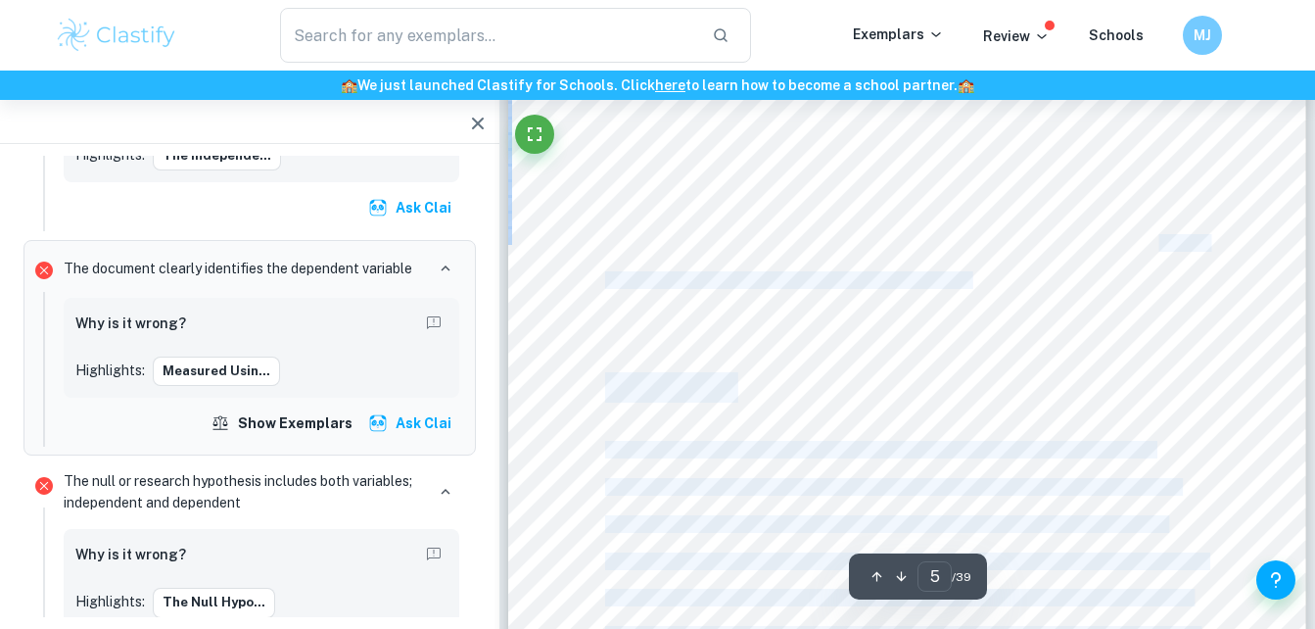
drag, startPoint x: 1158, startPoint y: 245, endPoint x: 1145, endPoint y: 290, distance: 46.8
click at [1145, 290] on div "The experimental hypothesis was that participants in the experimental group wou…" at bounding box center [907, 478] width 798 height 1127
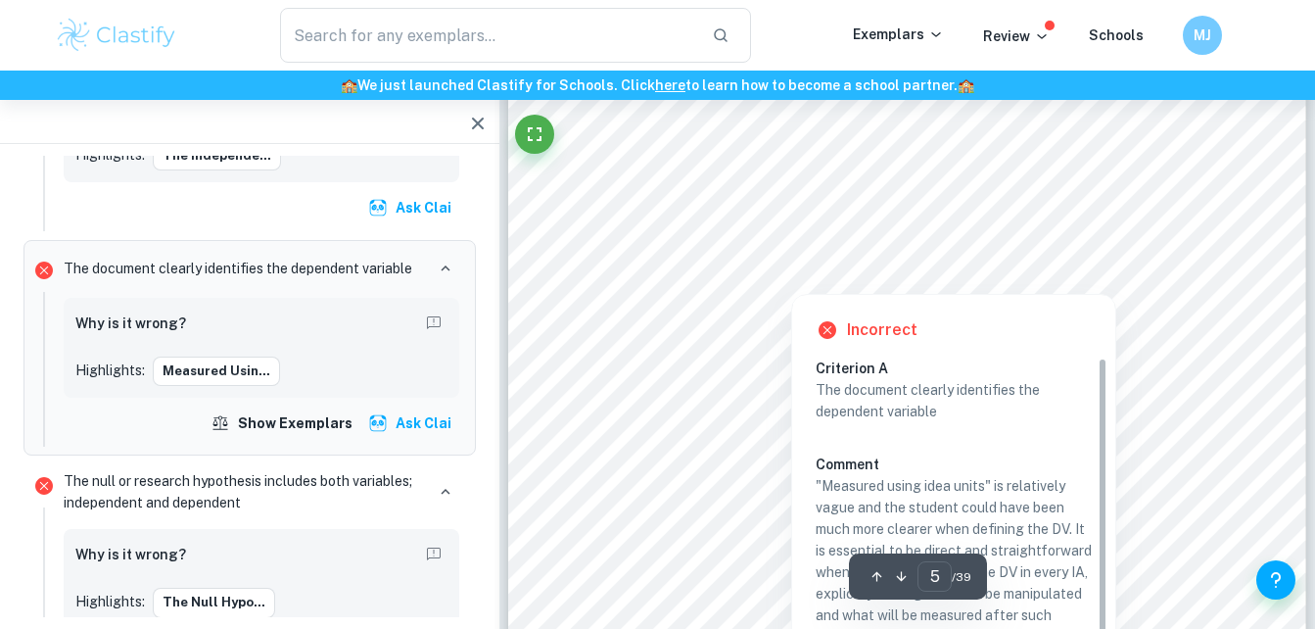
click at [862, 302] on div "Incorrect Criterion A The document clearly identifies the dependent variable Co…" at bounding box center [953, 543] width 323 height 497
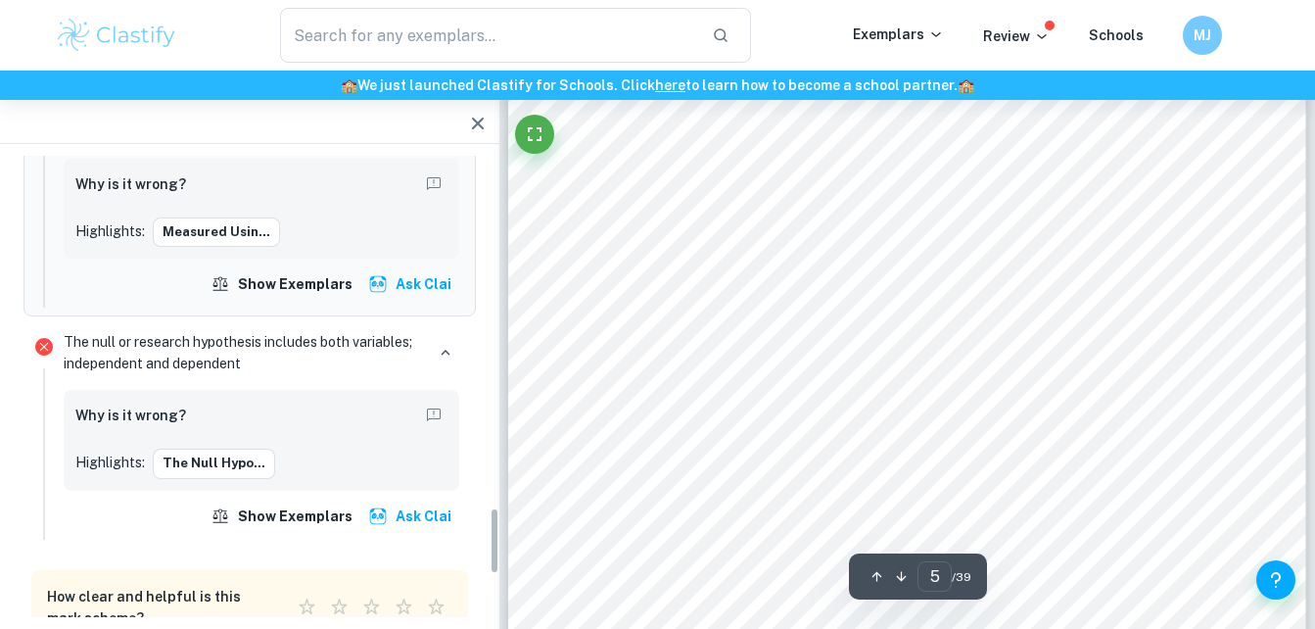
scroll to position [2404, 0]
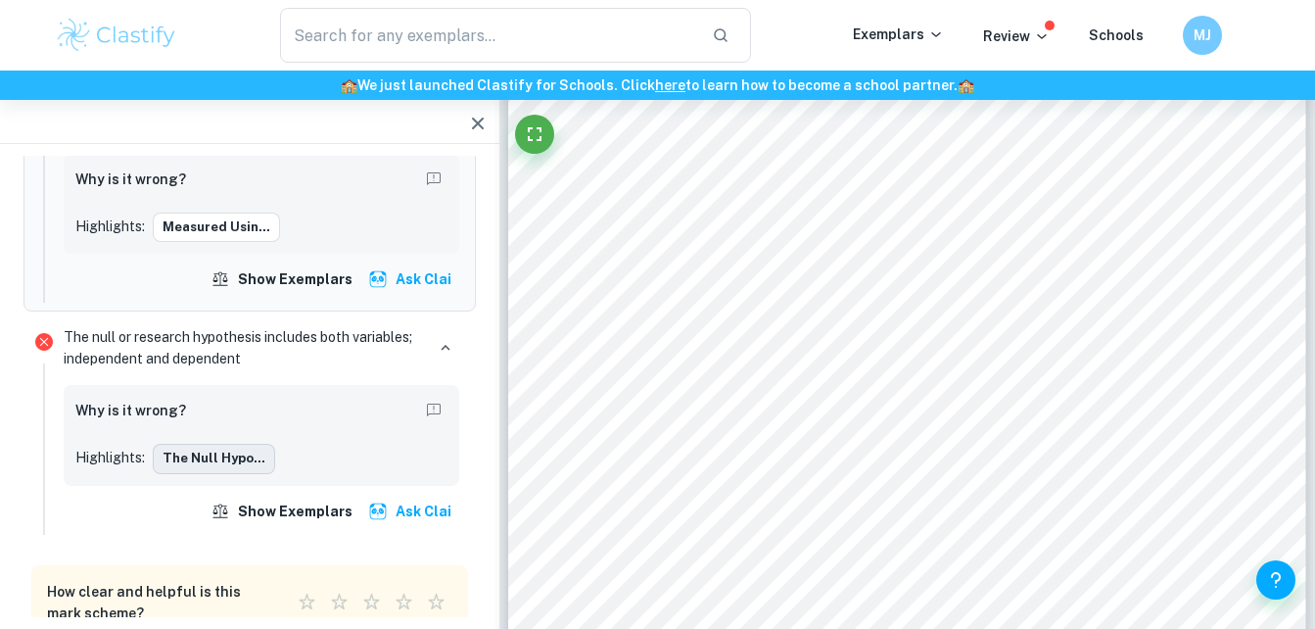
click at [215, 460] on button "The null hypo..." at bounding box center [214, 458] width 122 height 29
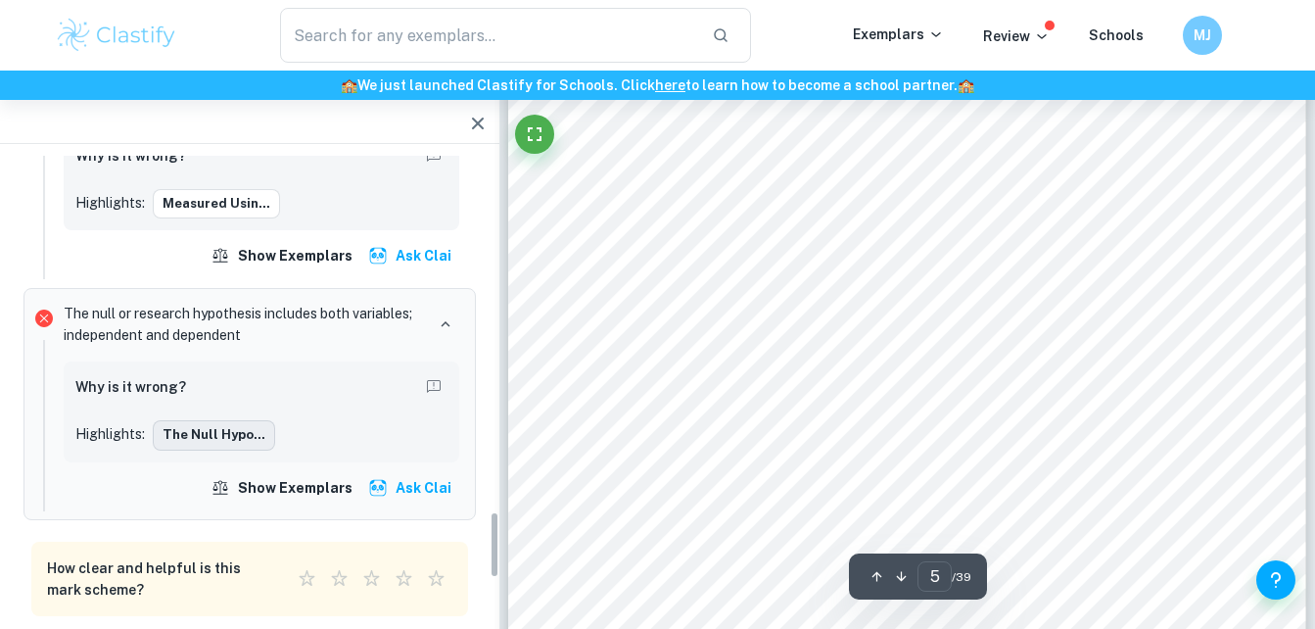
type input "4"
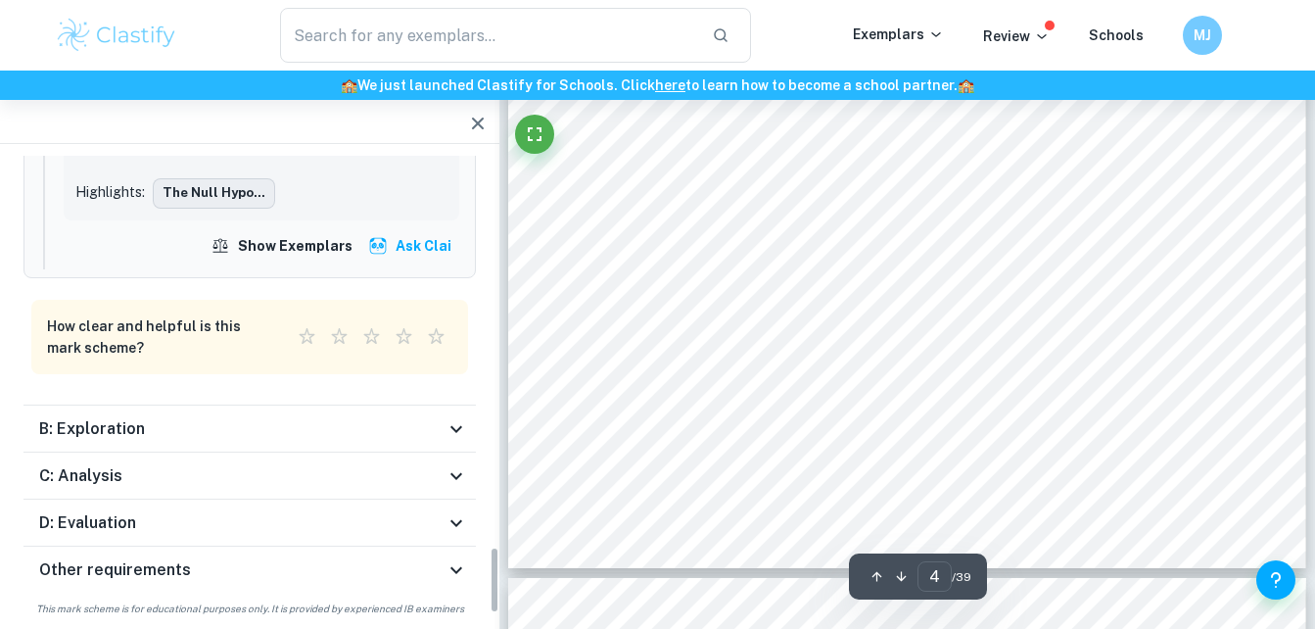
scroll to position [2691, 0]
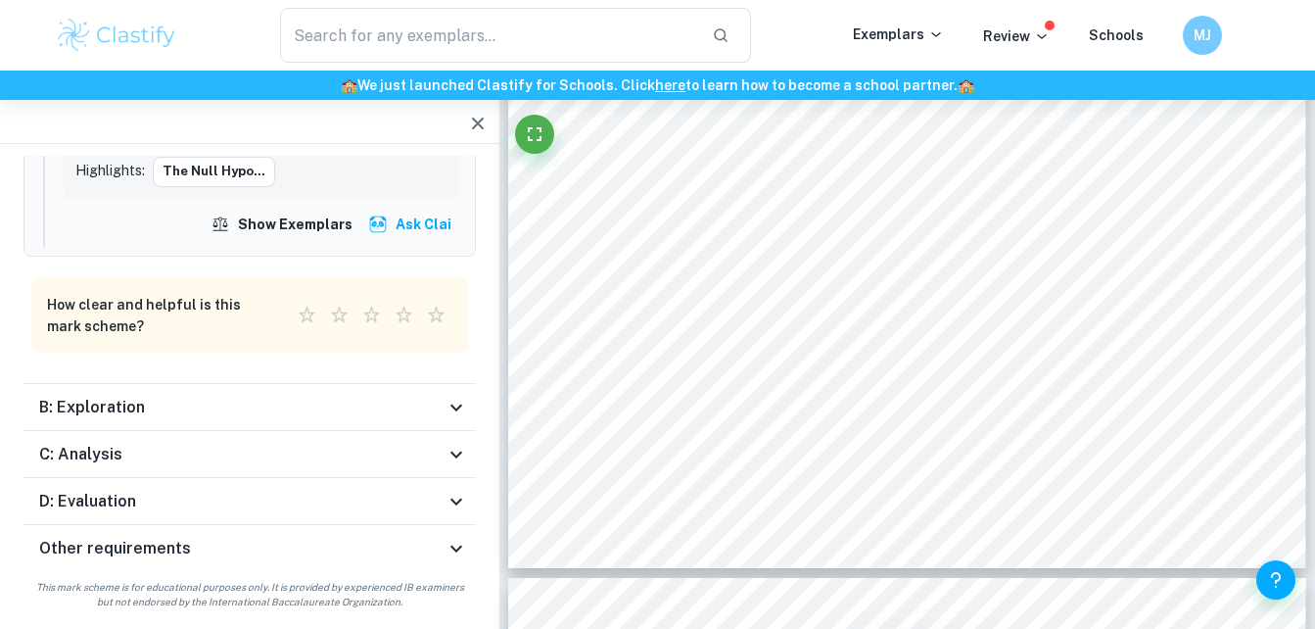
click at [405, 403] on div "B: Exploration" at bounding box center [242, 408] width 406 height 24
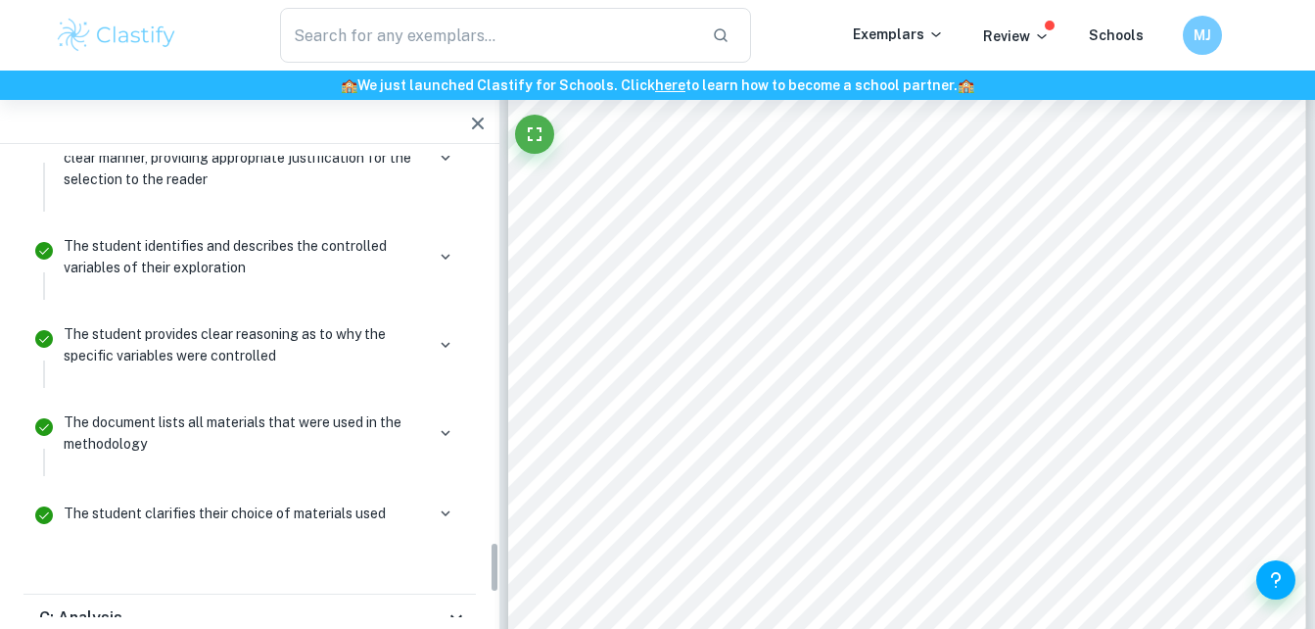
scroll to position [3658, 0]
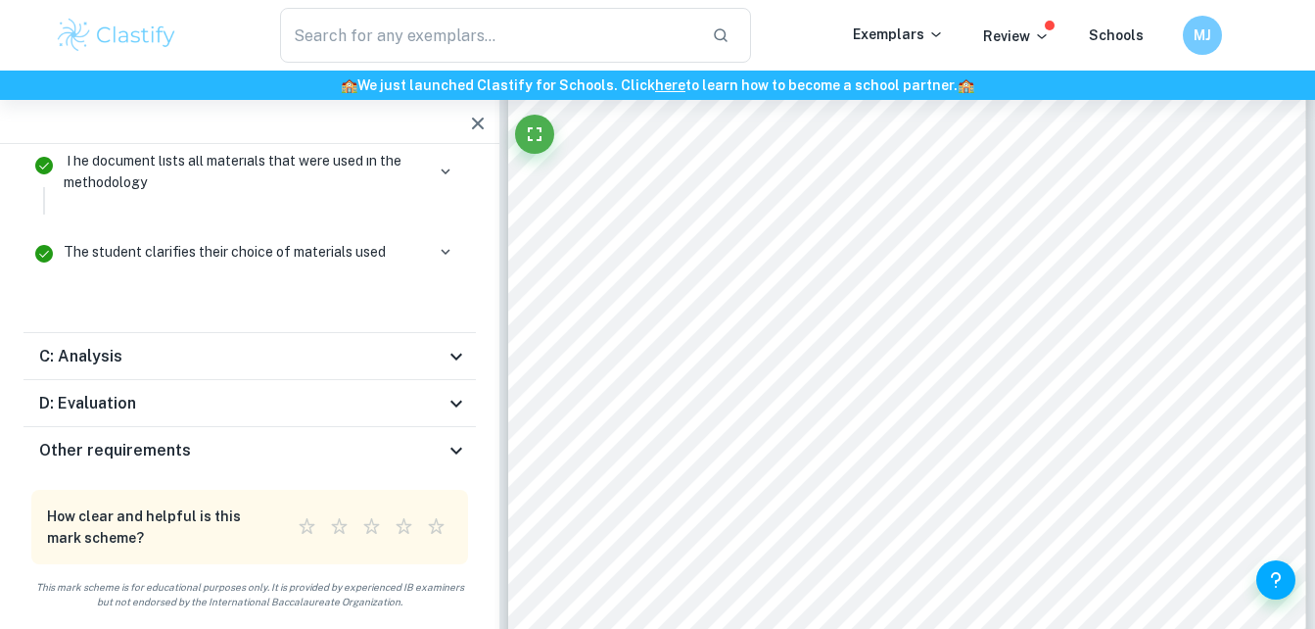
click at [423, 358] on div "C: Analysis" at bounding box center [242, 357] width 406 height 24
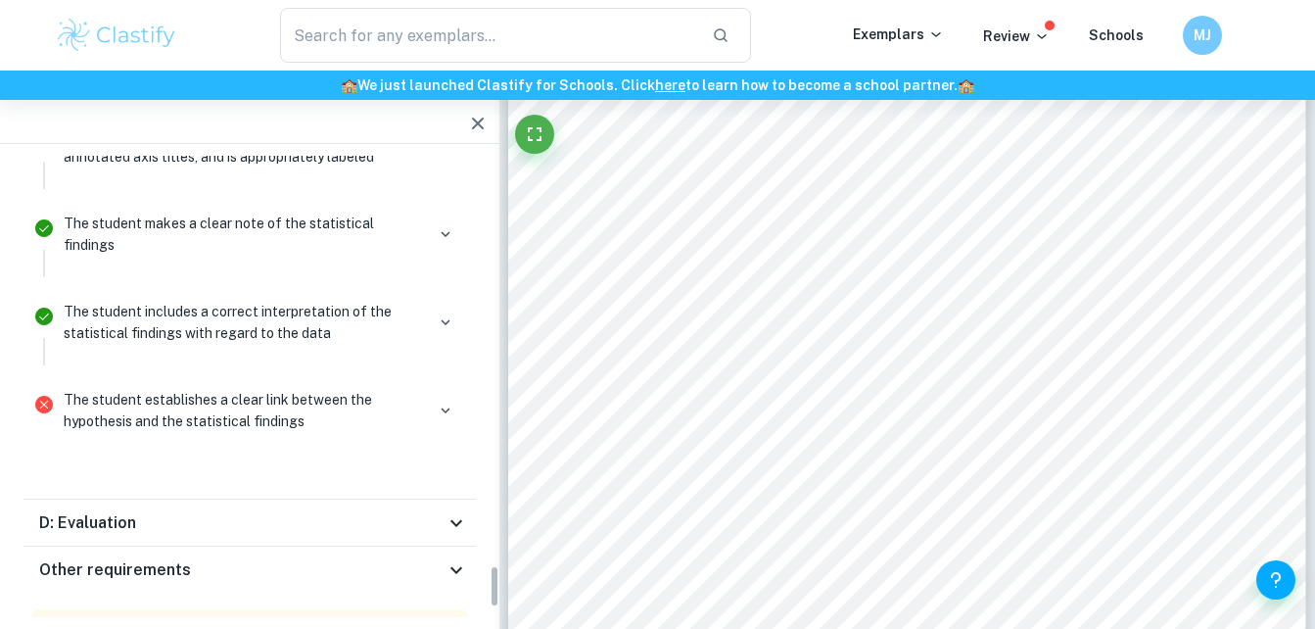
scroll to position [4383, 0]
click at [447, 400] on icon "button" at bounding box center [446, 409] width 18 height 18
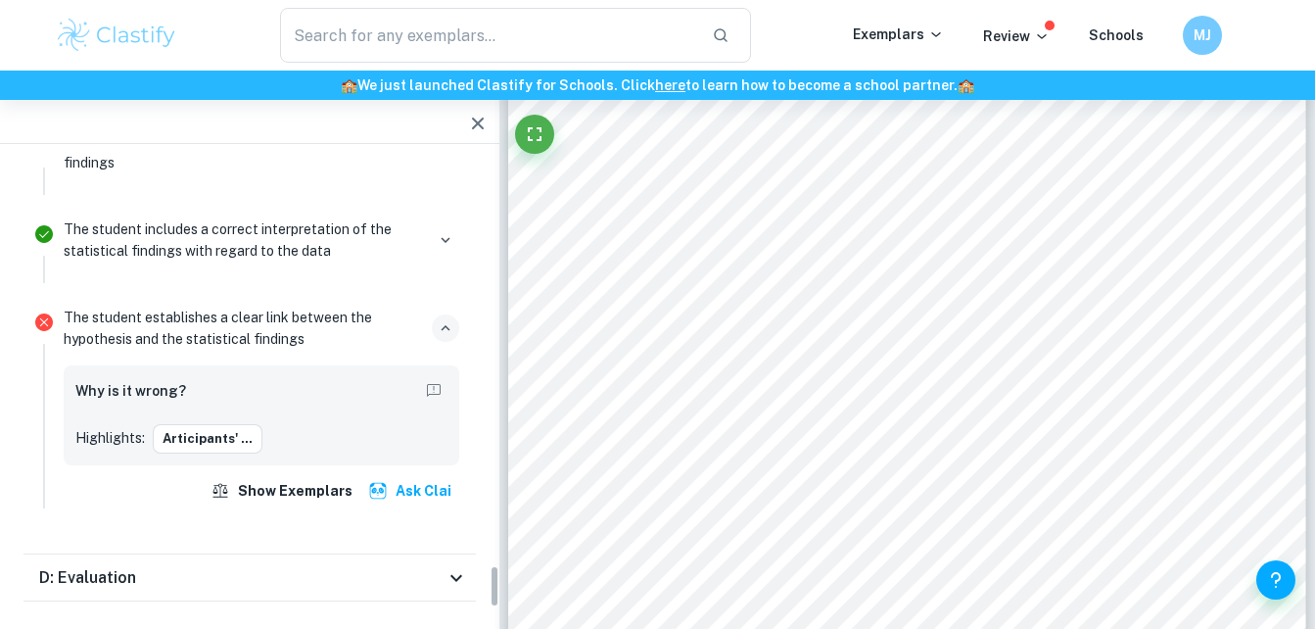
scroll to position [4526, 0]
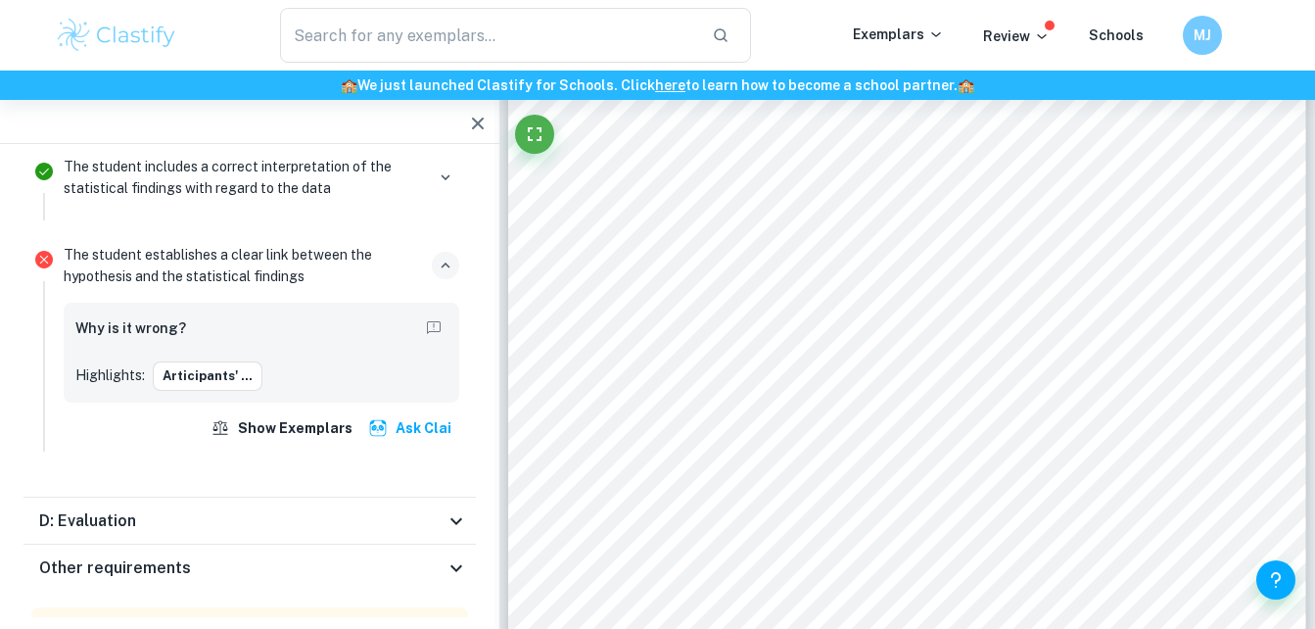
click at [307, 509] on div "D: Evaluation" at bounding box center [242, 521] width 406 height 24
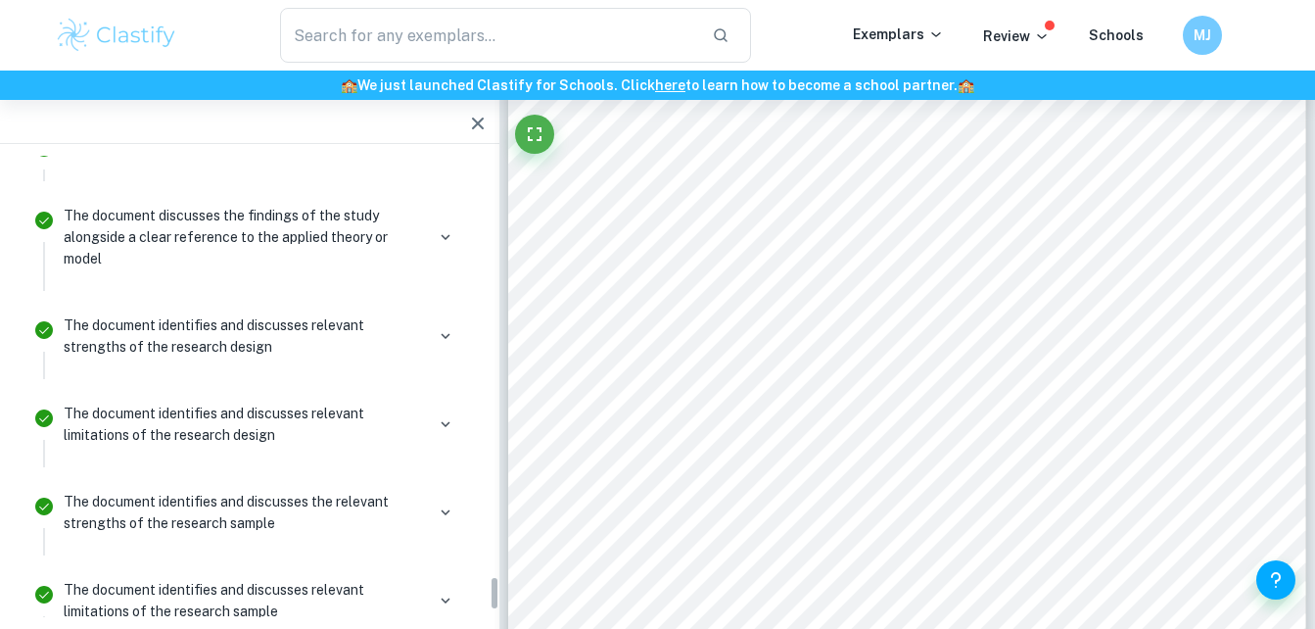
scroll to position [5674, 0]
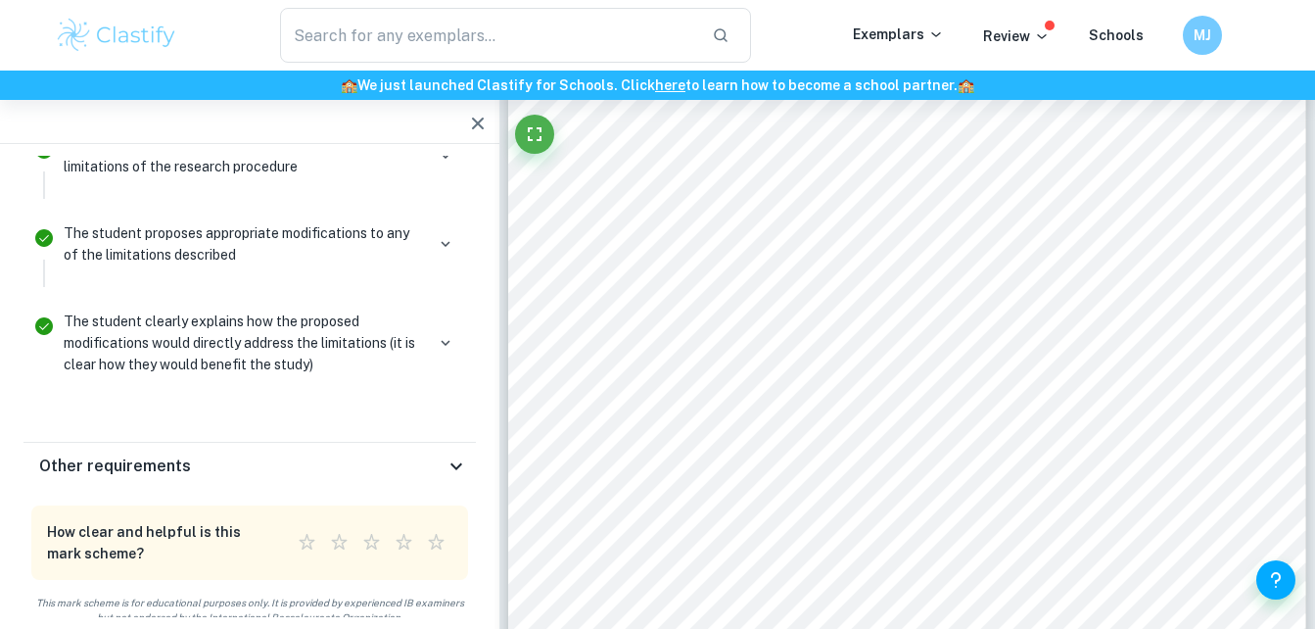
click at [298, 454] on div "Other requirements" at bounding box center [242, 466] width 406 height 24
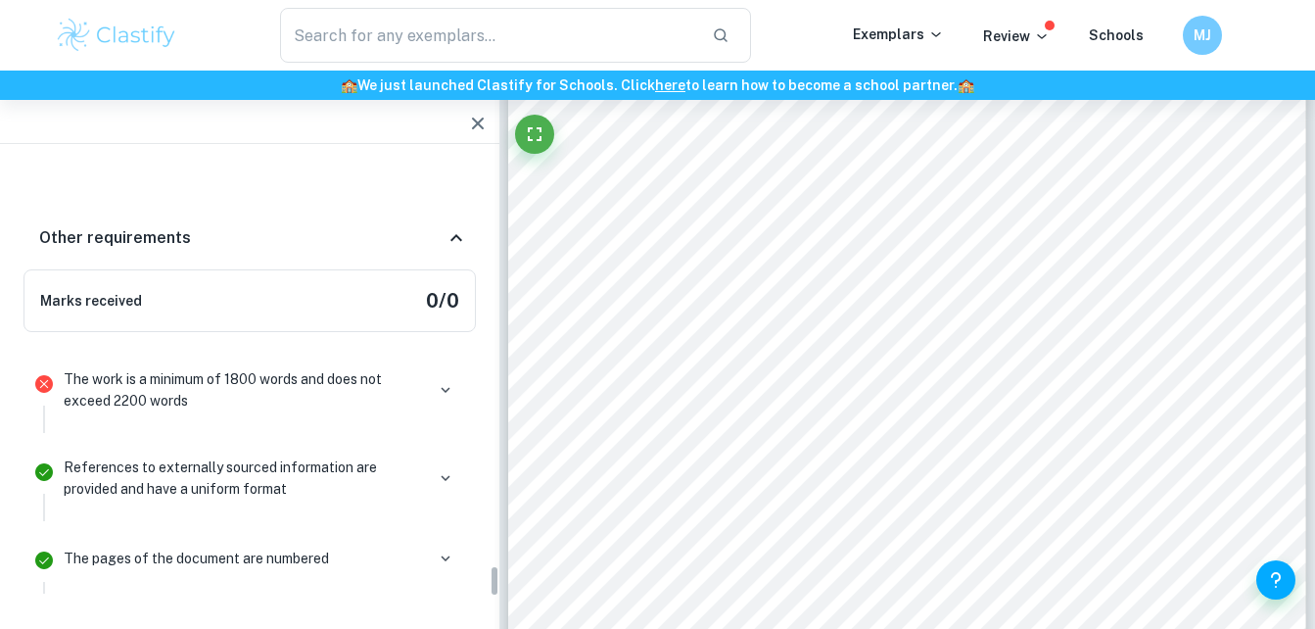
scroll to position [5911, 0]
click at [441, 380] on icon "button" at bounding box center [446, 389] width 18 height 18
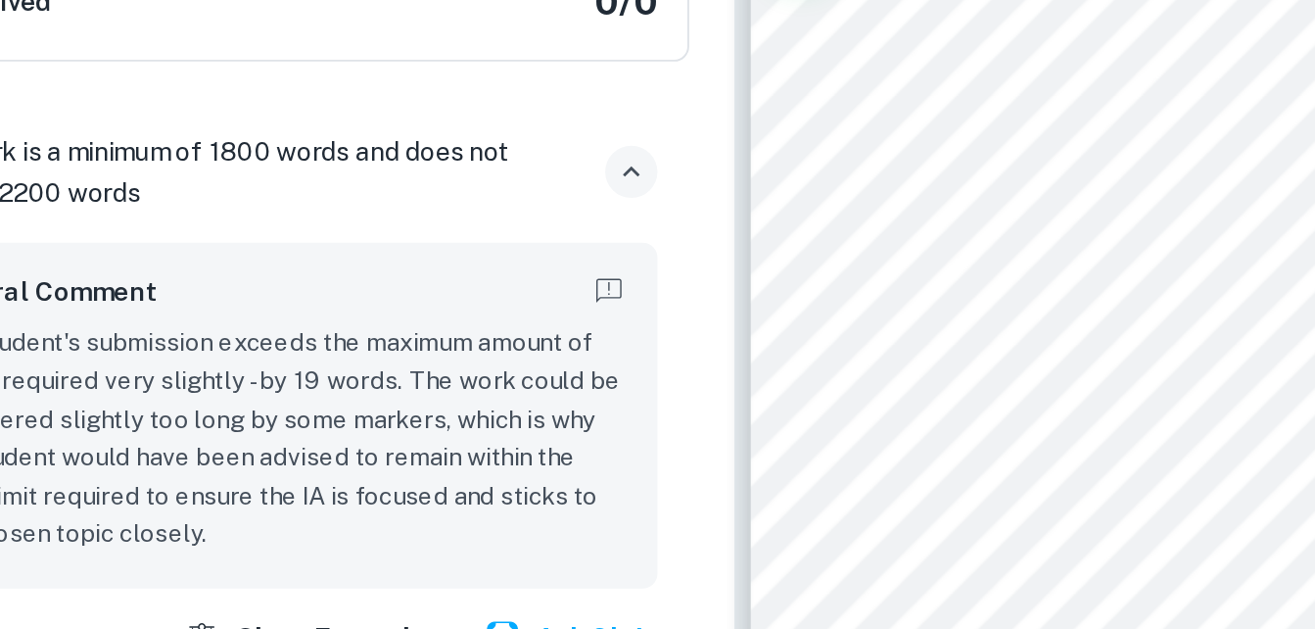
scroll to position [6038, 0]
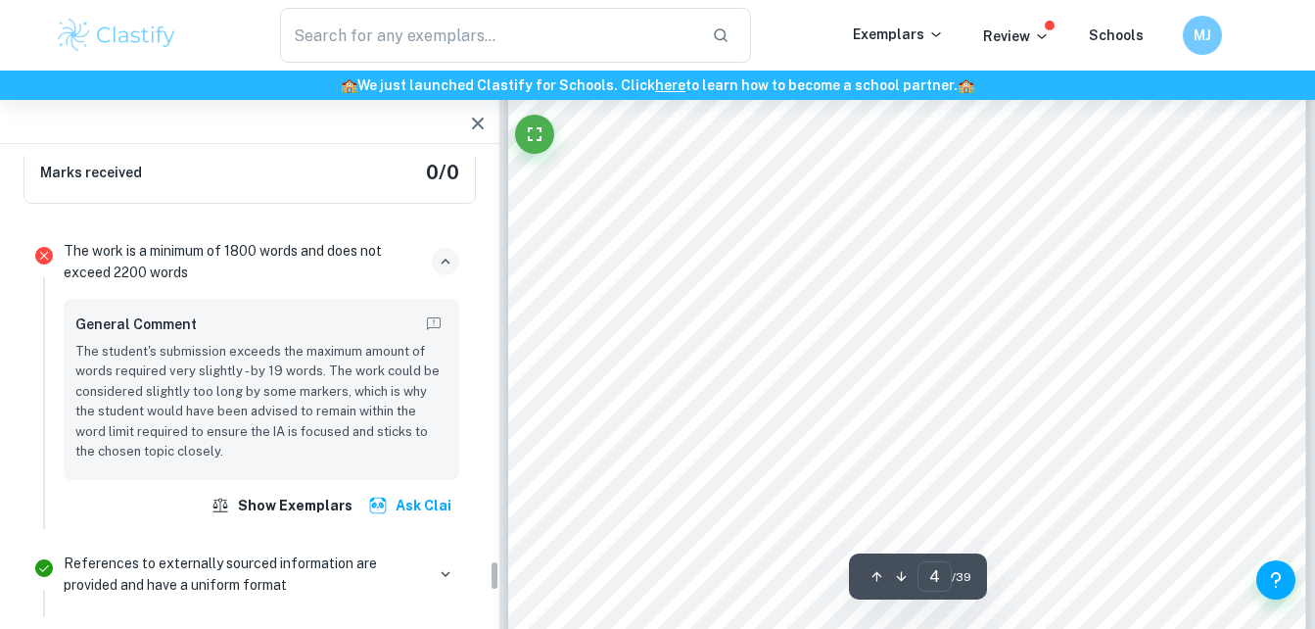
click at [448, 253] on icon "button" at bounding box center [446, 262] width 18 height 18
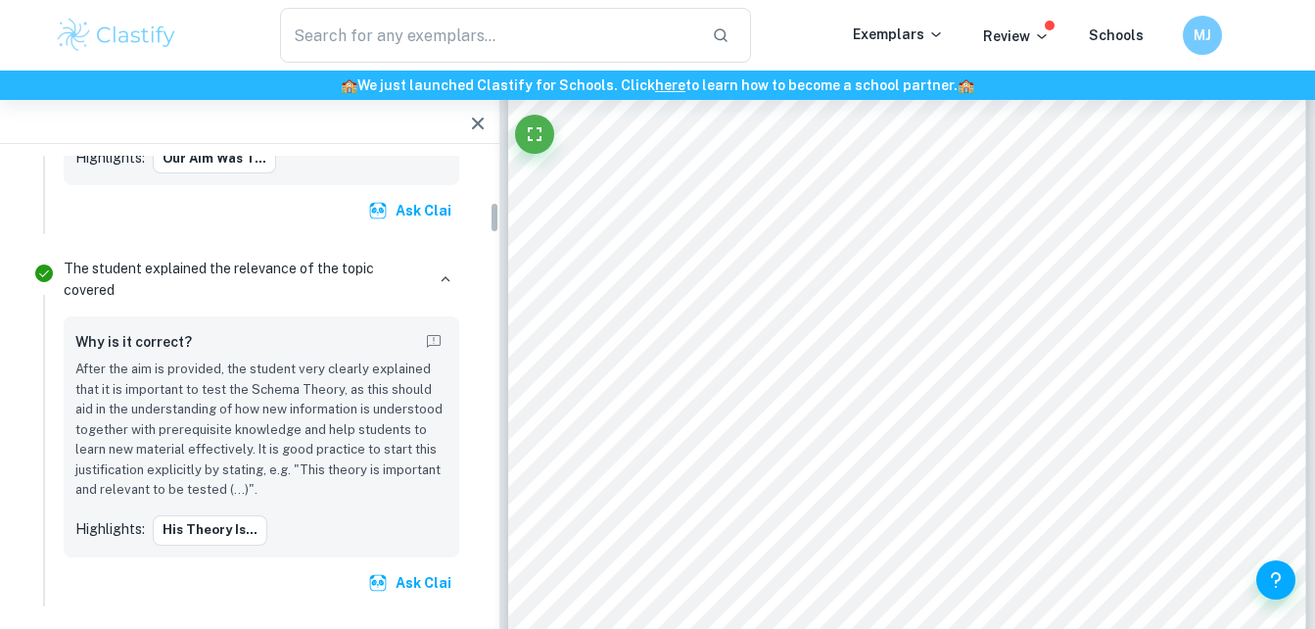
scroll to position [668, 0]
click at [476, 121] on icon "button" at bounding box center [478, 124] width 12 height 12
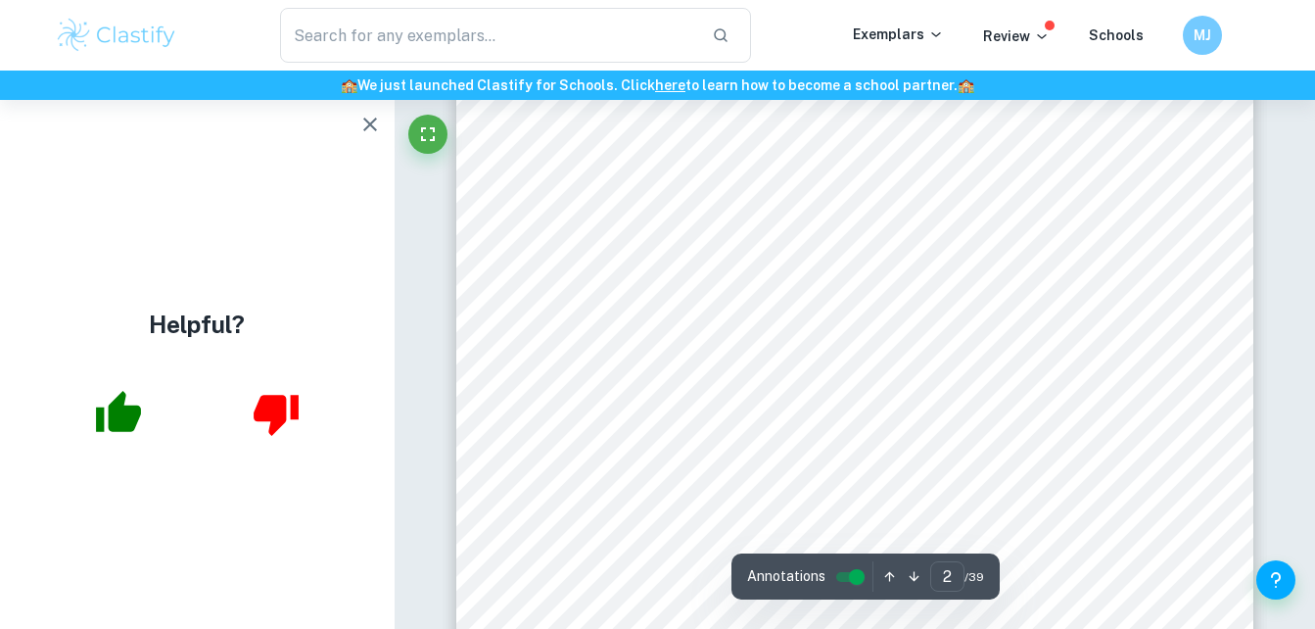
scroll to position [1475, 0]
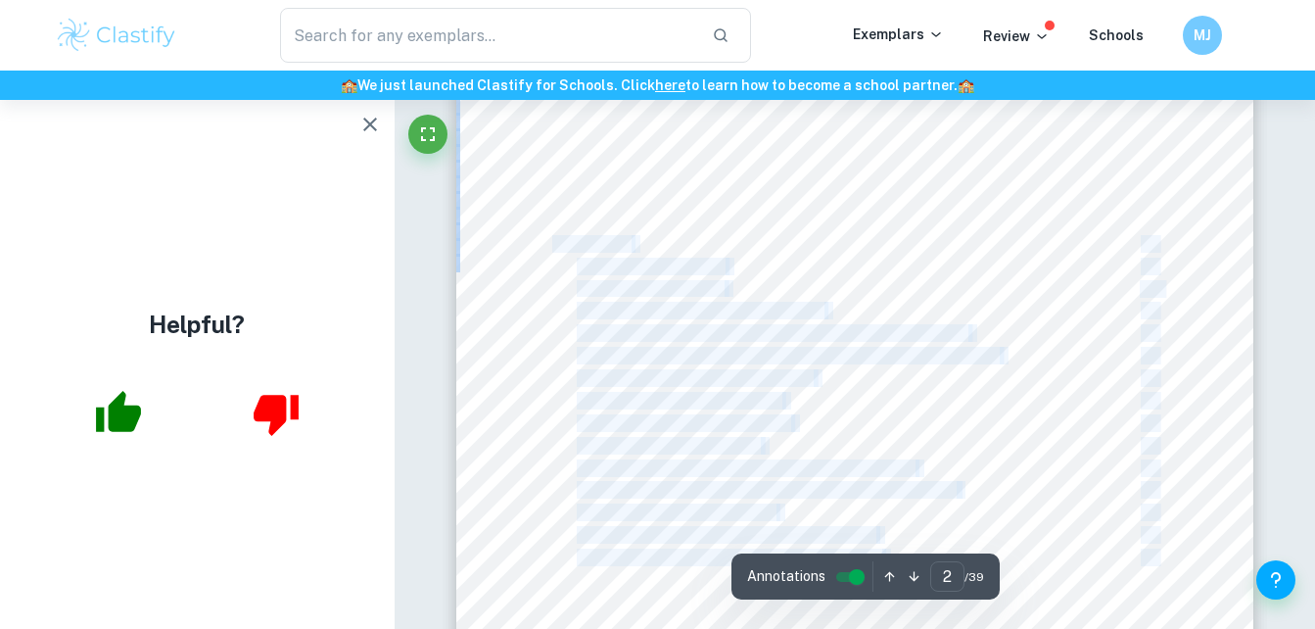
click at [552, 246] on div "Table of context Introduction 3 Exploration 5 Analysis 8 Descriptive Statistics…" at bounding box center [855, 474] width 798 height 1127
copy div "Appendices 15 Appendix 1: Idea Units 15 Appendix 2: Material list 17 Appendix 3…"
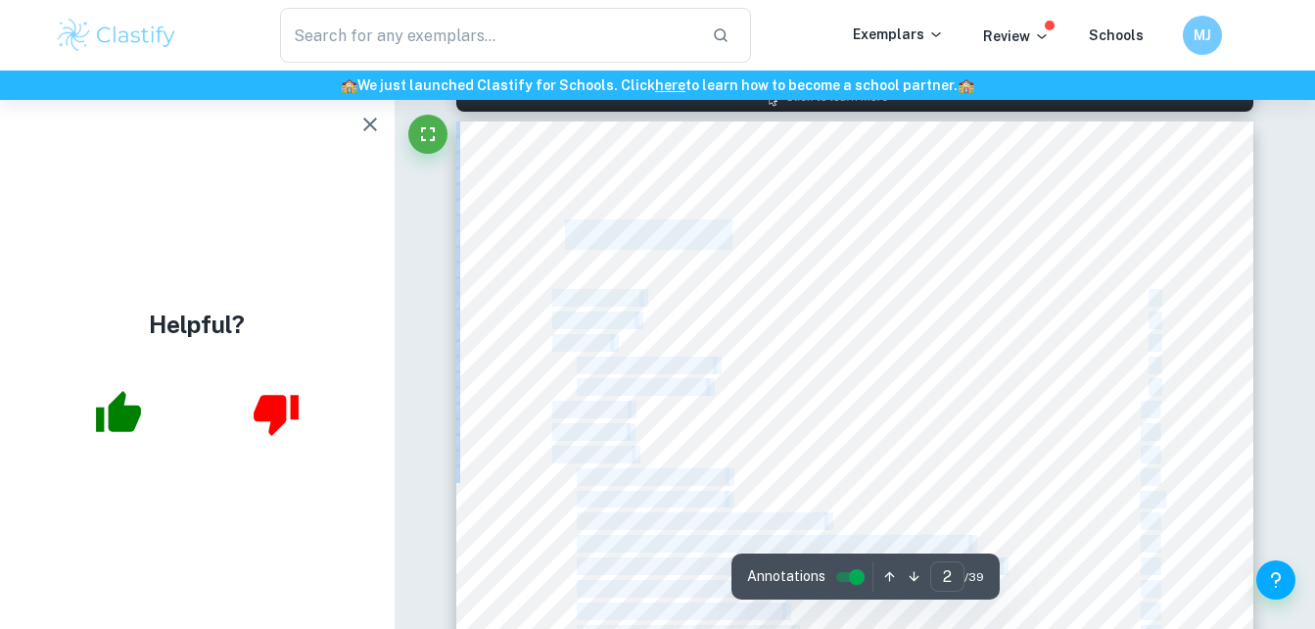
drag, startPoint x: 559, startPoint y: 235, endPoint x: 1104, endPoint y: 343, distance: 555.1
copy div "able of context Introduction 3 Exploration 5 Analysis 8 Descriptive Statistics …"
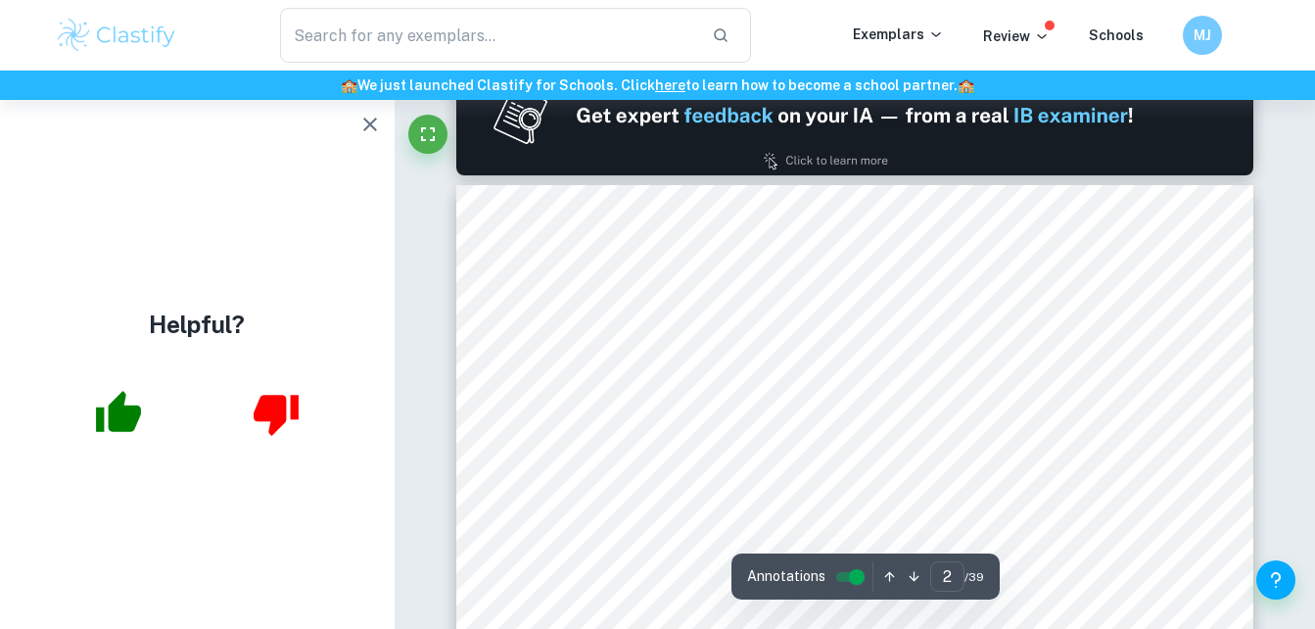
scroll to position [1200, 0]
click at [554, 291] on span "Table of context" at bounding box center [638, 299] width 173 height 26
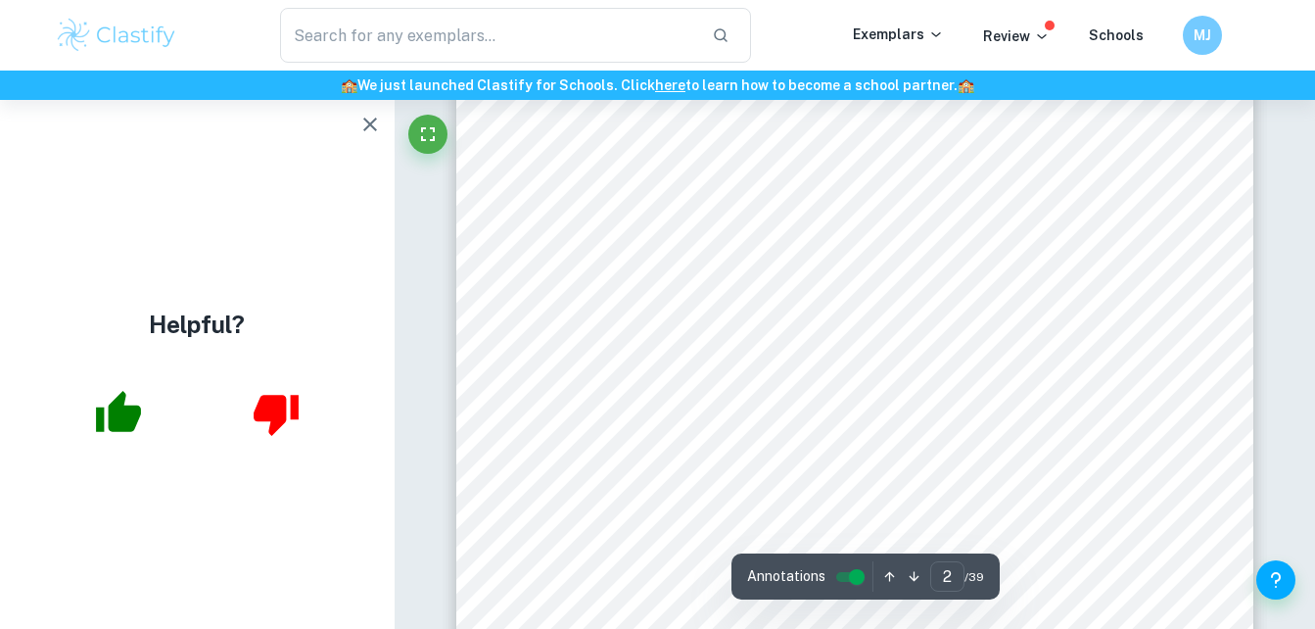
scroll to position [1698, 0]
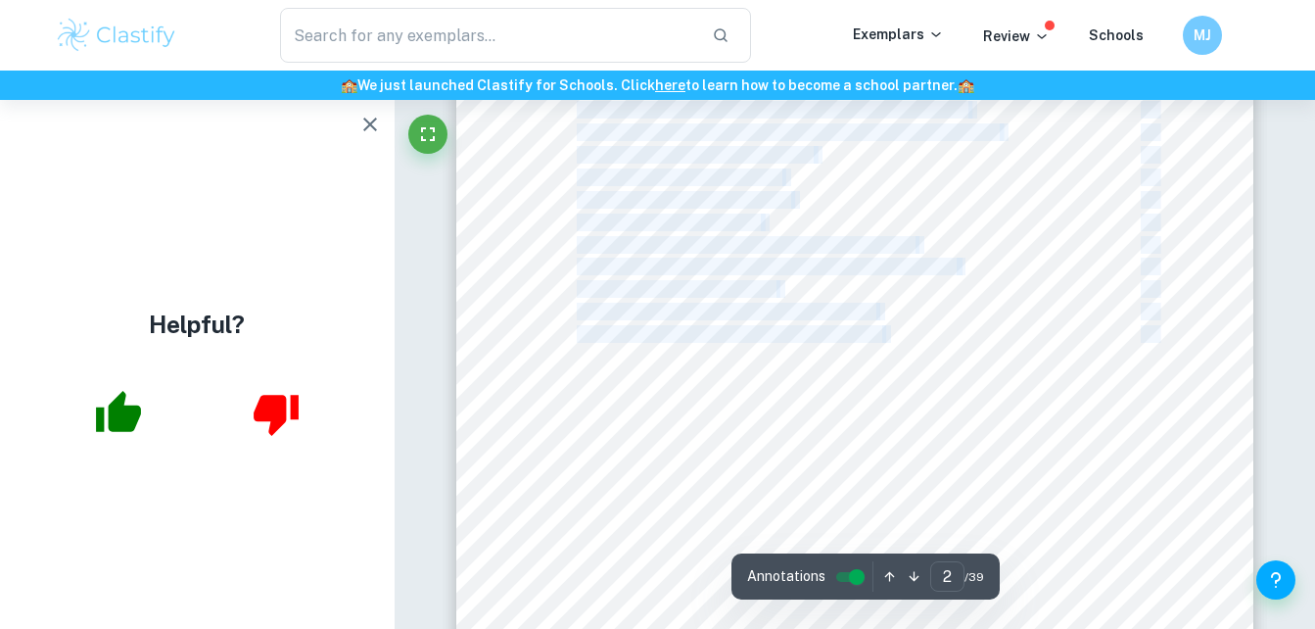
click at [1205, 346] on div "Table of context Introduction 3 Exploration 5 Analysis 8 Descriptive Statistics…" at bounding box center [855, 251] width 798 height 1127
copy div "Table of context Introduction 3 Exploration 5 Analysis 8 Descriptive Statistics…"
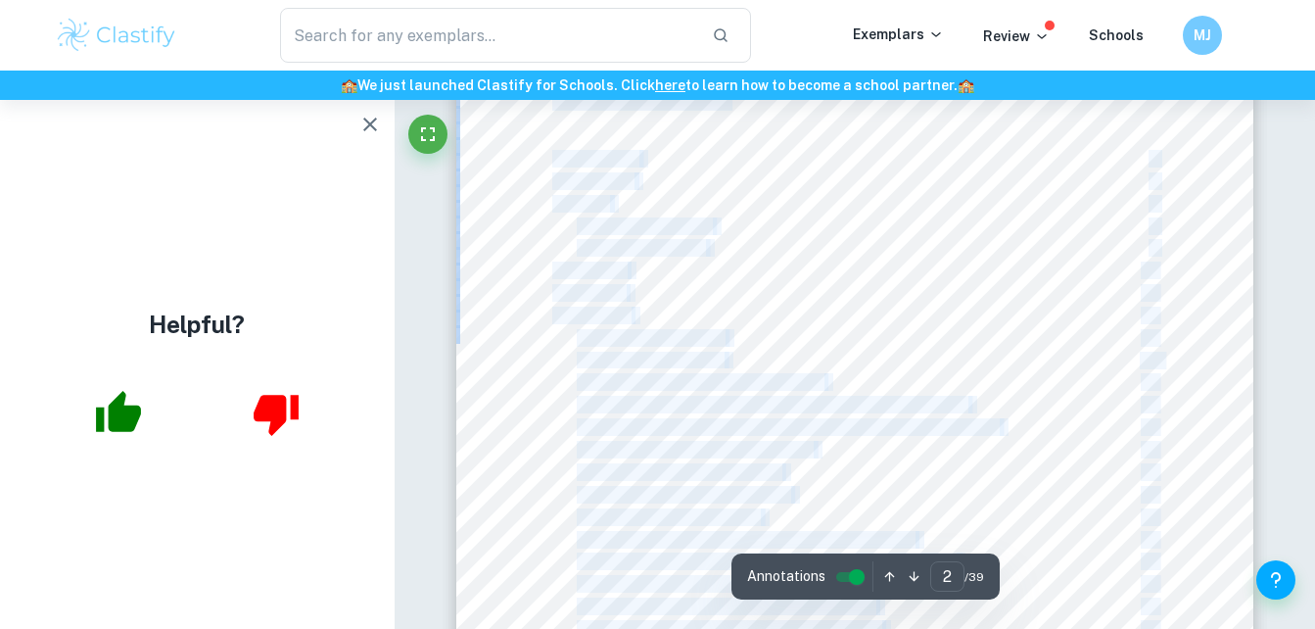
scroll to position [1302, 0]
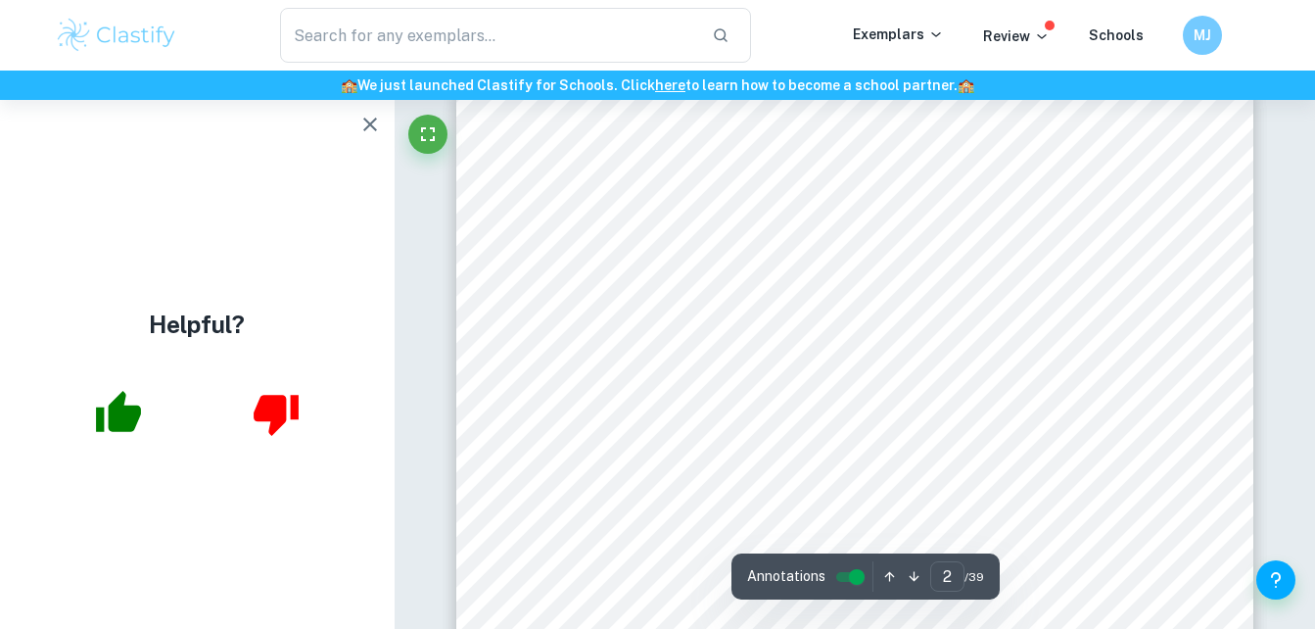
click at [576, 203] on div "Table of context Introduction 3 Exploration 5 Analysis 8 Descriptive Statistics…" at bounding box center [855, 411] width 798 height 1127
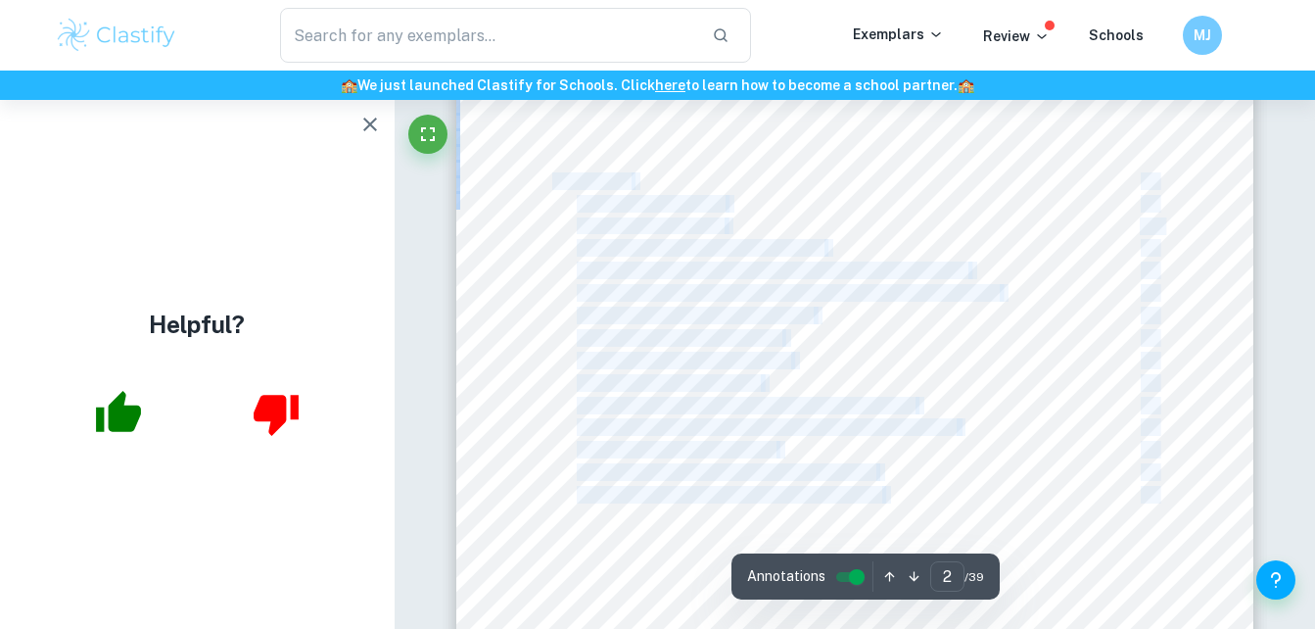
drag, startPoint x: 553, startPoint y: 182, endPoint x: 935, endPoint y: 485, distance: 487.4
click at [935, 485] on div "Table of context Introduction 3 Exploration 5 Analysis 8 Descriptive Statistics…" at bounding box center [855, 411] width 798 height 1127
copy div "Appendices 15 Appendix 1: Idea Units 15 Appendix 2: Material list 17 Appendix 3…"
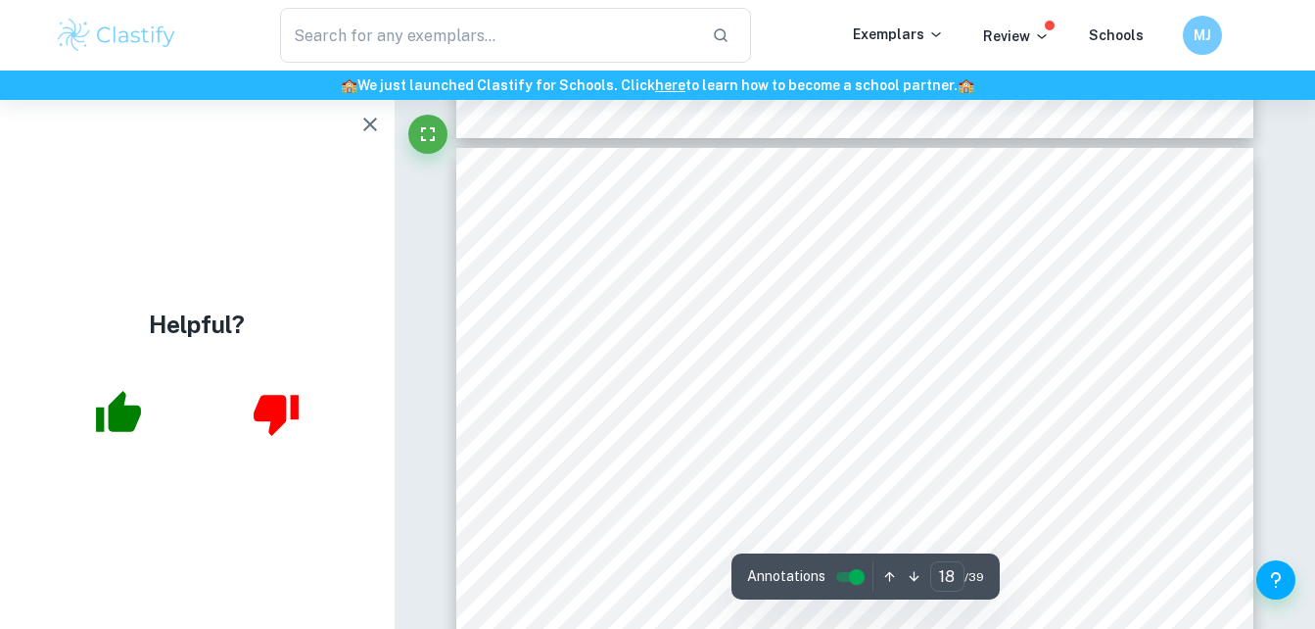
scroll to position [19448, 0]
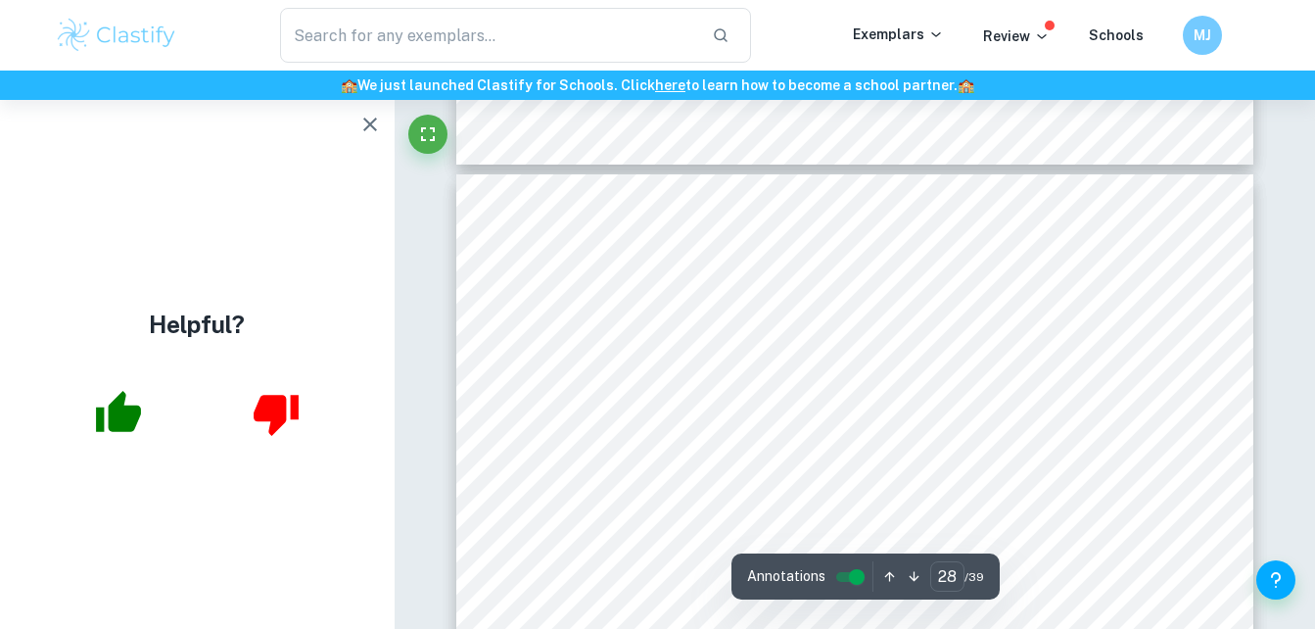
type input "29"
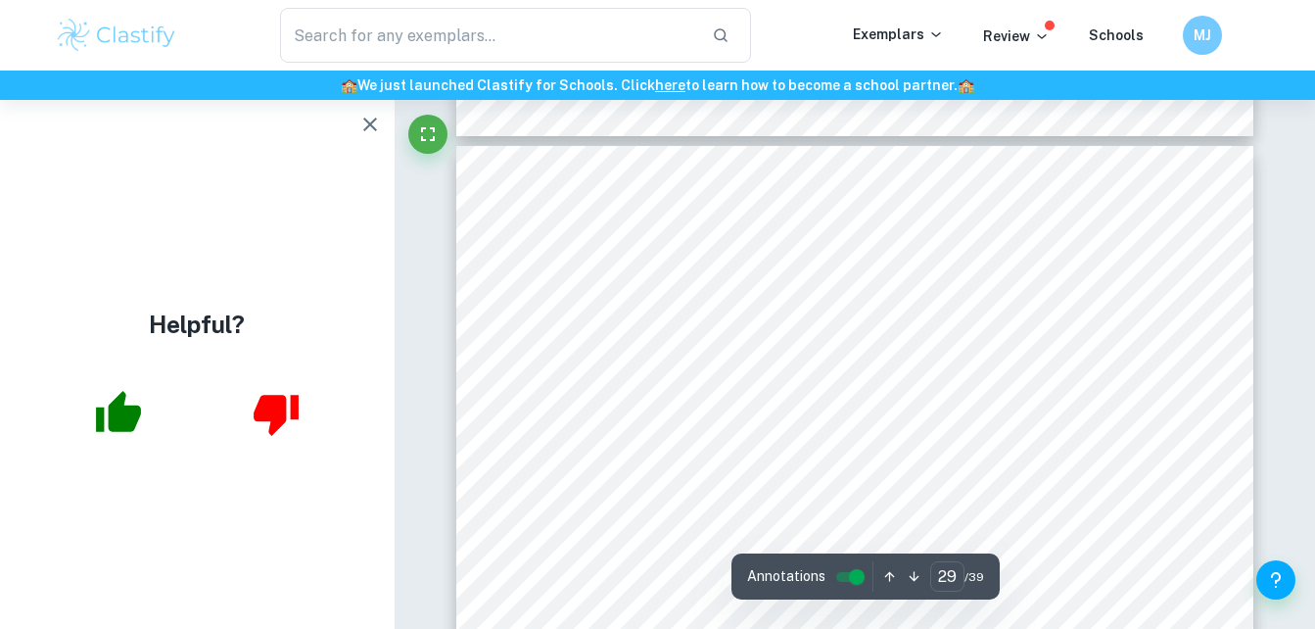
scroll to position [31945, 0]
click at [705, 314] on span "[URL][DOMAIN_NAME]" at bounding box center [630, 309] width 156 height 16
drag, startPoint x: 768, startPoint y: 311, endPoint x: 694, endPoint y: 392, distance: 108.8
drag, startPoint x: 830, startPoint y: 308, endPoint x: 500, endPoint y: 308, distance: 330.1
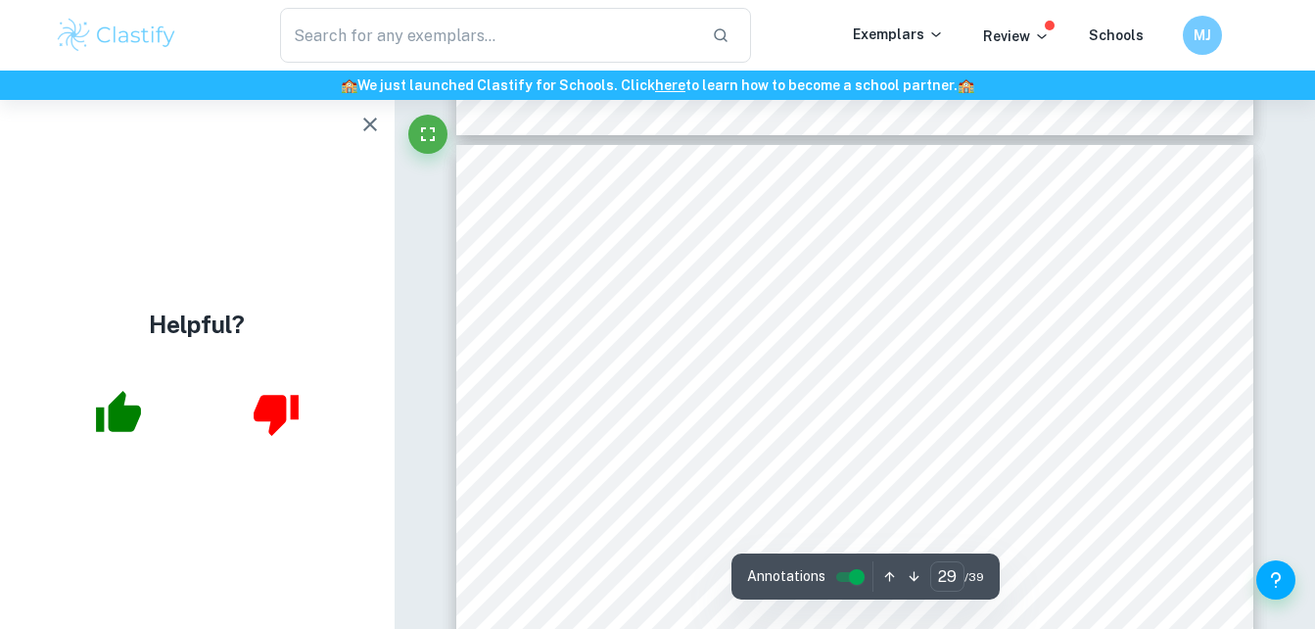
drag, startPoint x: 500, startPoint y: 308, endPoint x: 539, endPoint y: 313, distance: 39.6
click at [556, 310] on span "[URL][DOMAIN_NAME]" at bounding box center [630, 309] width 156 height 16
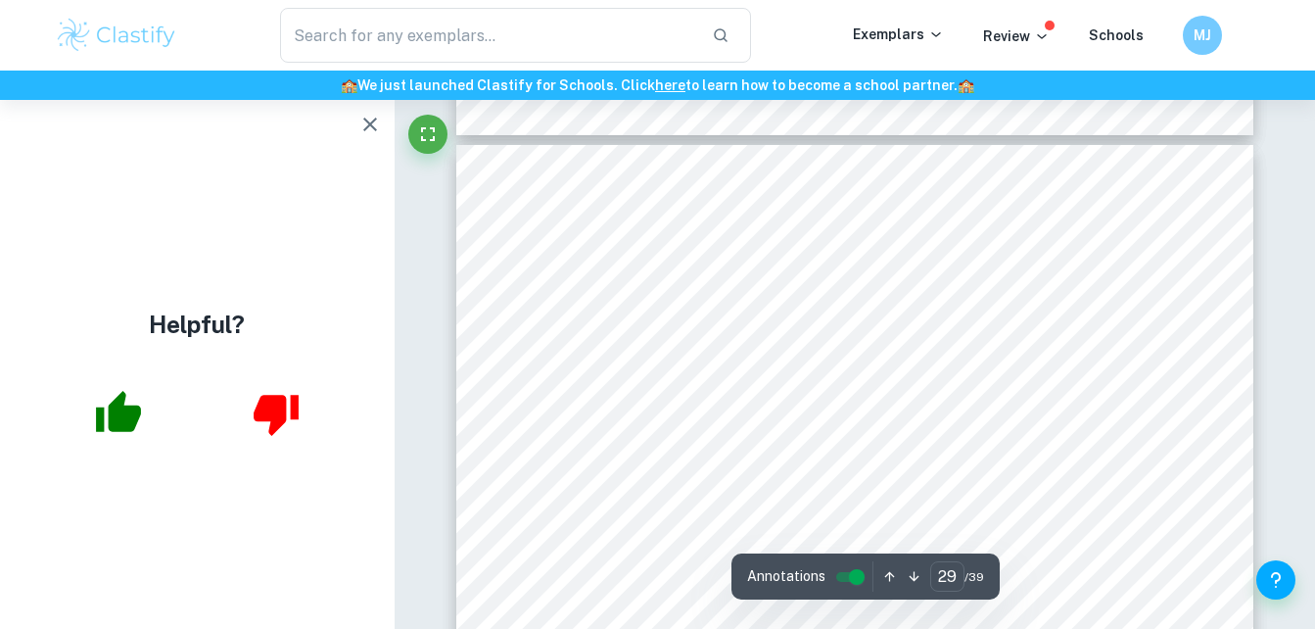
drag, startPoint x: 549, startPoint y: 309, endPoint x: 605, endPoint y: 304, distance: 56.0
drag, startPoint x: 833, startPoint y: 309, endPoint x: 699, endPoint y: 321, distance: 133.8
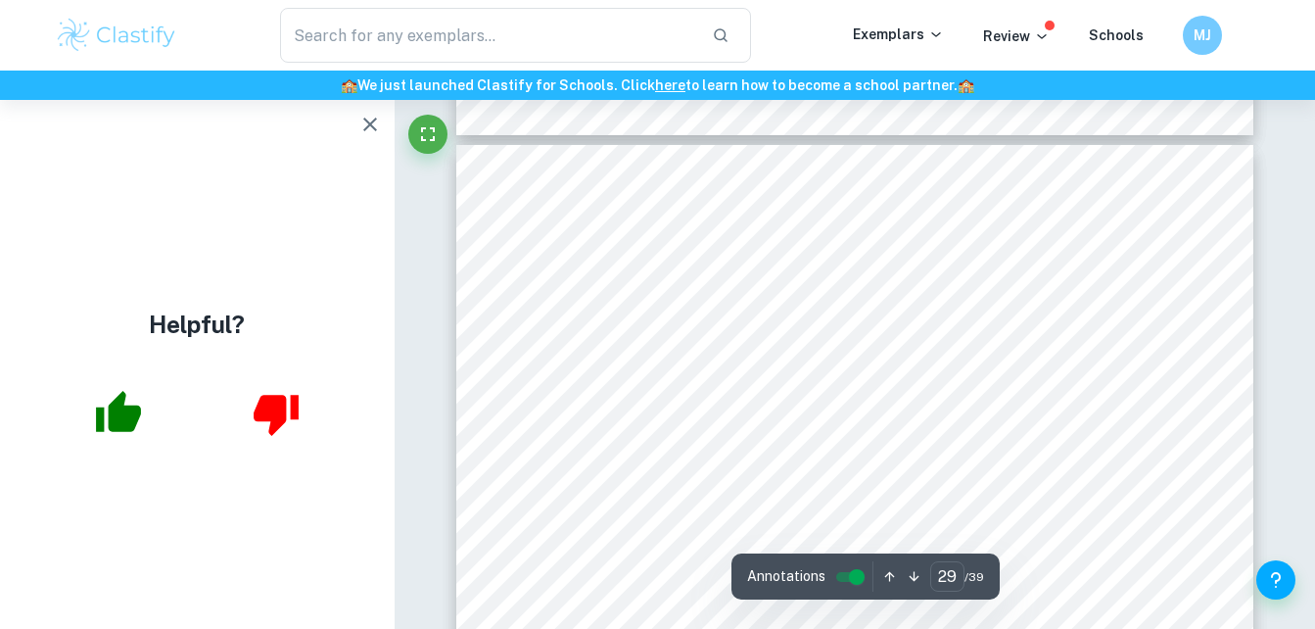
click at [687, 308] on span "[URL][DOMAIN_NAME]" at bounding box center [630, 309] width 156 height 16
copy span "naturalreaders"
